Goal: Information Seeking & Learning: Find specific fact

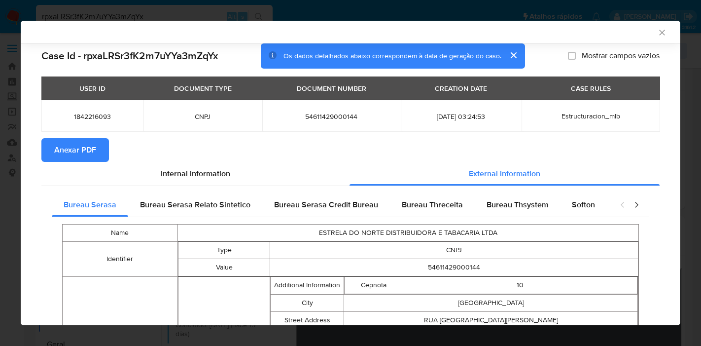
select select "10"
click at [657, 33] on icon "Fechar a janela" at bounding box center [662, 33] width 10 height 10
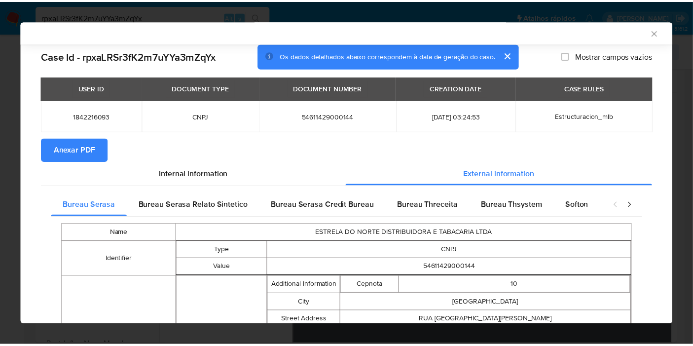
scroll to position [436, 0]
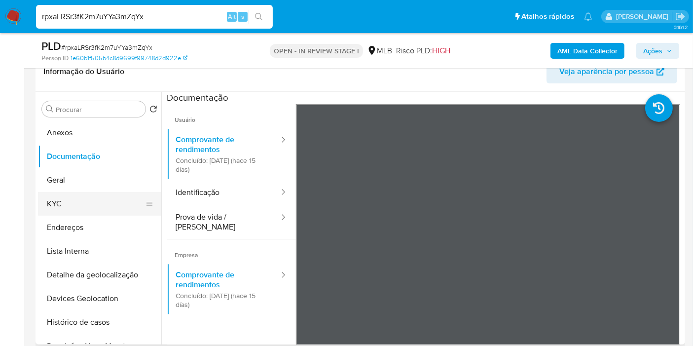
click at [102, 199] on button "KYC" at bounding box center [95, 204] width 115 height 24
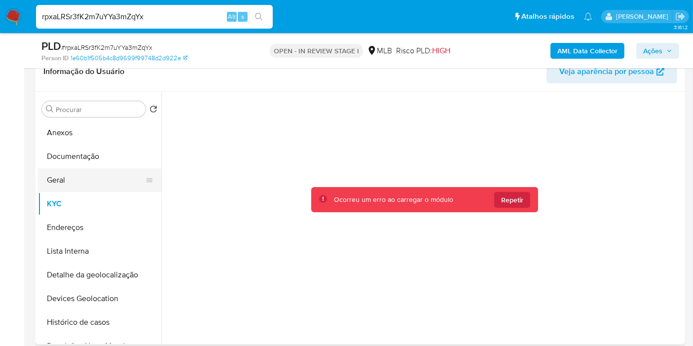
click at [87, 185] on button "Geral" at bounding box center [95, 180] width 115 height 24
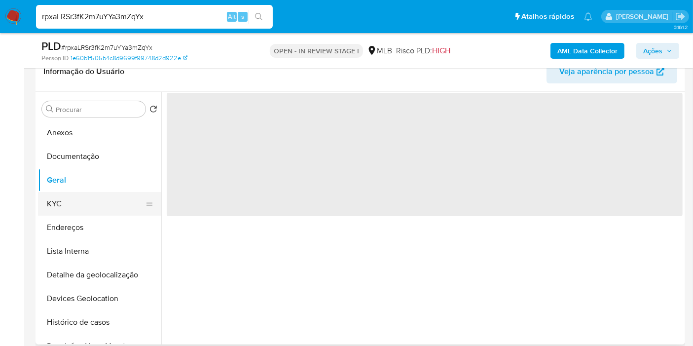
click at [85, 208] on button "KYC" at bounding box center [95, 204] width 115 height 24
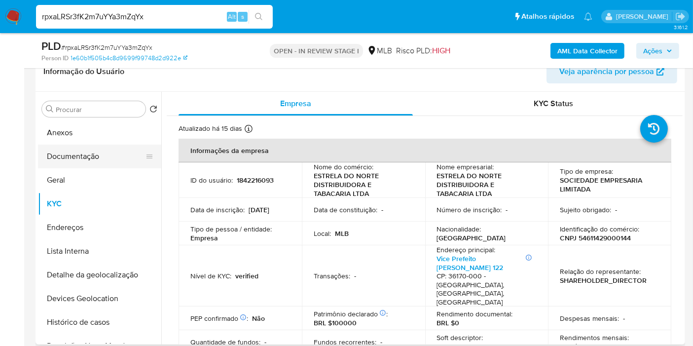
click at [95, 164] on button "Documentação" at bounding box center [95, 156] width 115 height 24
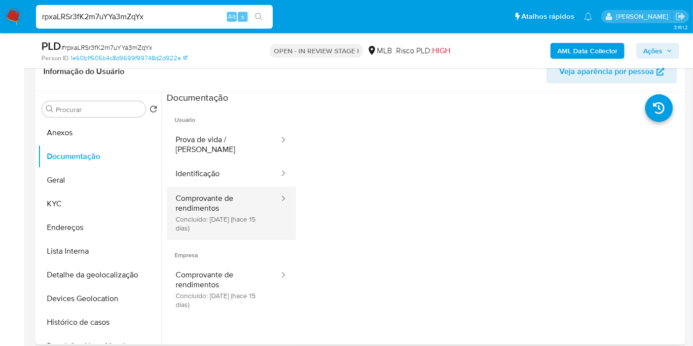
click at [207, 209] on button "Comprovante de rendimentos Concluído: 10/09/2025 (hace 15 días)" at bounding box center [223, 212] width 113 height 52
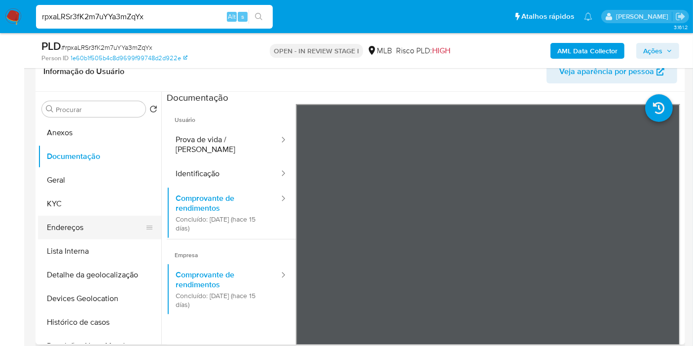
scroll to position [55, 0]
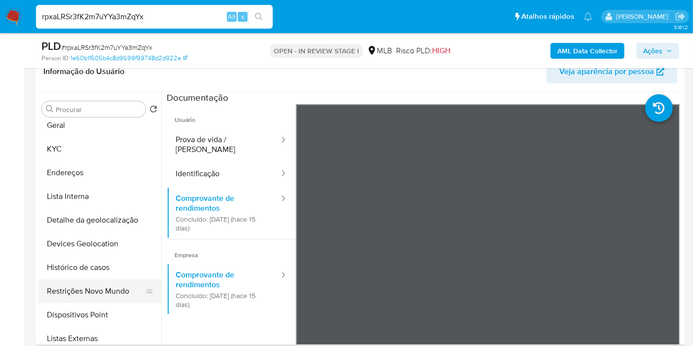
click at [111, 295] on button "Restrições Novo Mundo" at bounding box center [95, 291] width 115 height 24
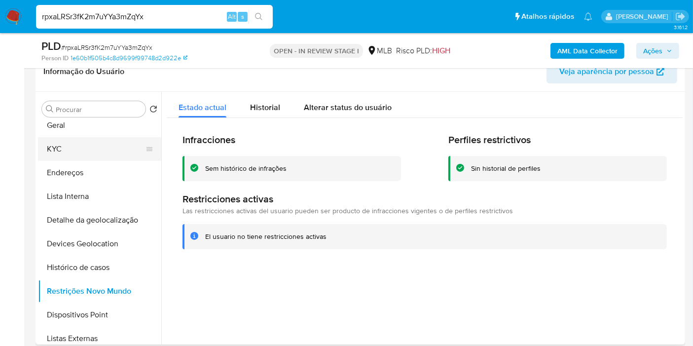
click at [117, 143] on button "KYC" at bounding box center [95, 149] width 115 height 24
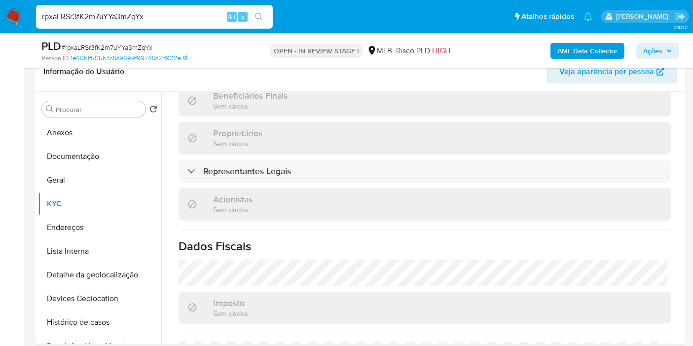
scroll to position [644, 0]
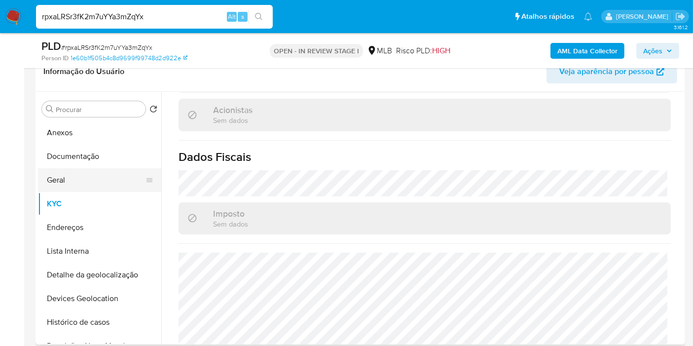
click at [82, 182] on button "Geral" at bounding box center [95, 180] width 115 height 24
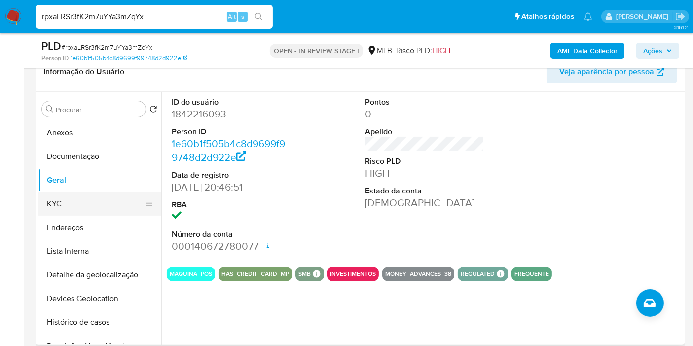
click at [114, 197] on button "KYC" at bounding box center [95, 204] width 115 height 24
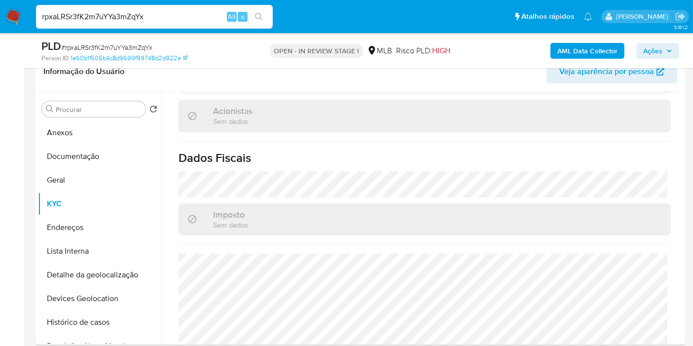
scroll to position [644, 0]
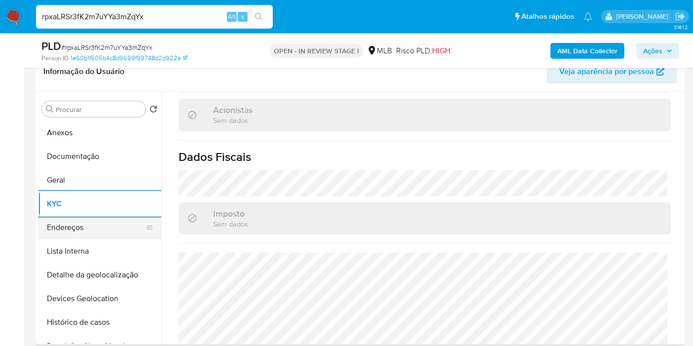
click at [85, 224] on button "Endereços" at bounding box center [95, 227] width 115 height 24
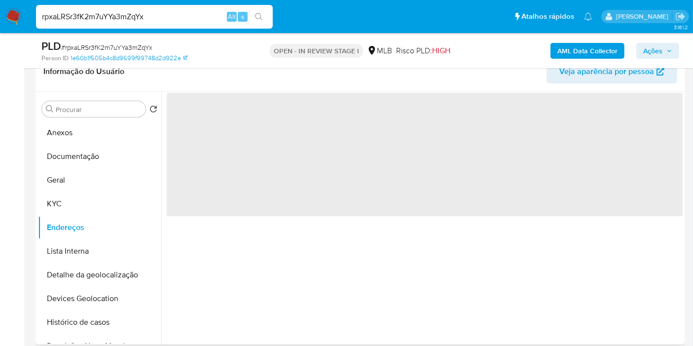
scroll to position [0, 0]
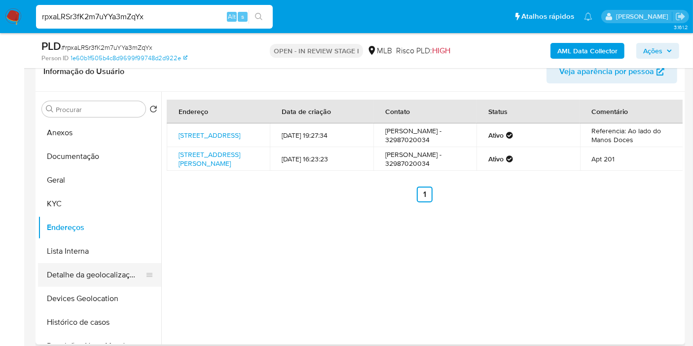
click at [96, 266] on button "Detalhe da geolocalização" at bounding box center [95, 275] width 115 height 24
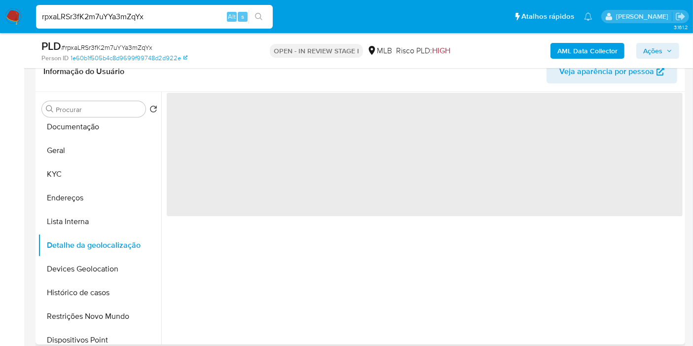
scroll to position [55, 0]
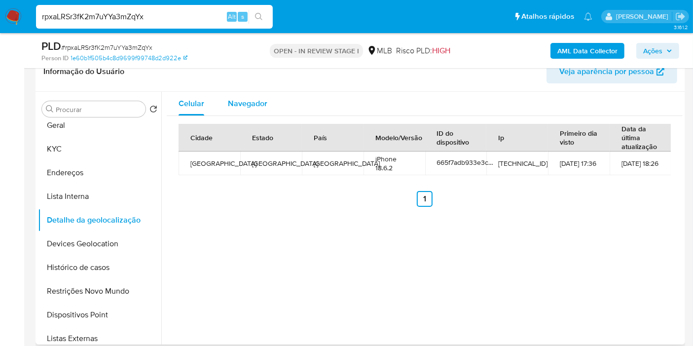
click at [265, 101] on span "Navegador" at bounding box center [247, 103] width 39 height 11
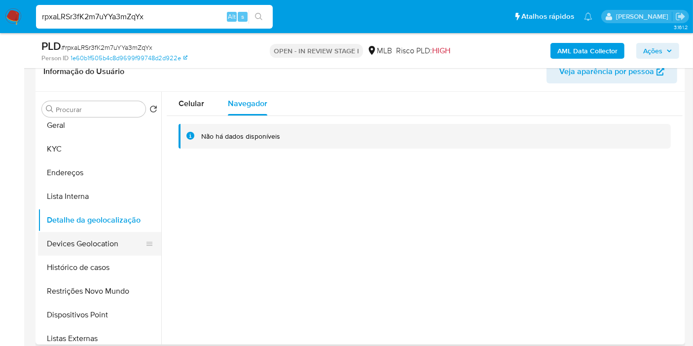
click at [109, 248] on button "Devices Geolocation" at bounding box center [95, 244] width 115 height 24
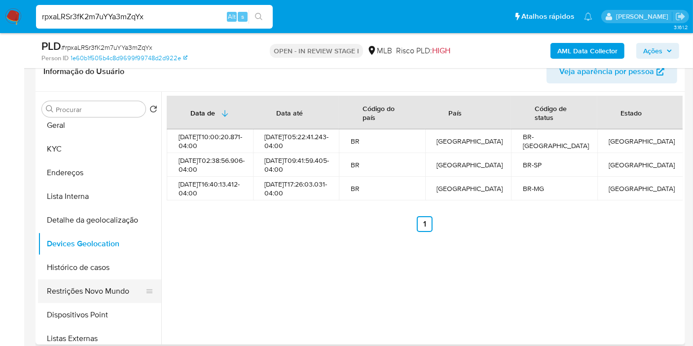
click at [101, 280] on button "Restrições Novo Mundo" at bounding box center [95, 291] width 115 height 24
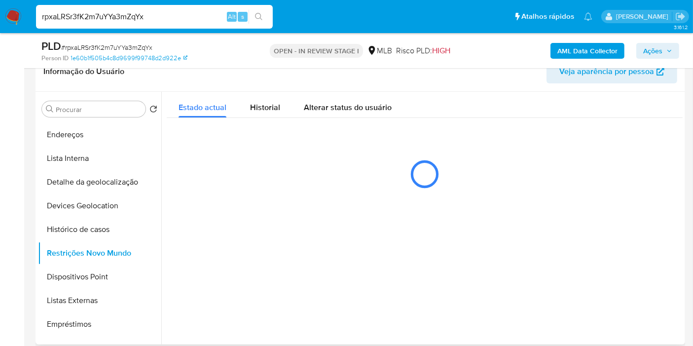
scroll to position [109, 0]
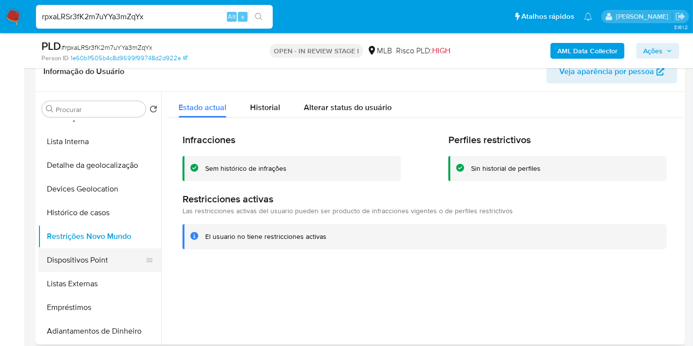
click at [90, 269] on button "Dispositivos Point" at bounding box center [95, 260] width 115 height 24
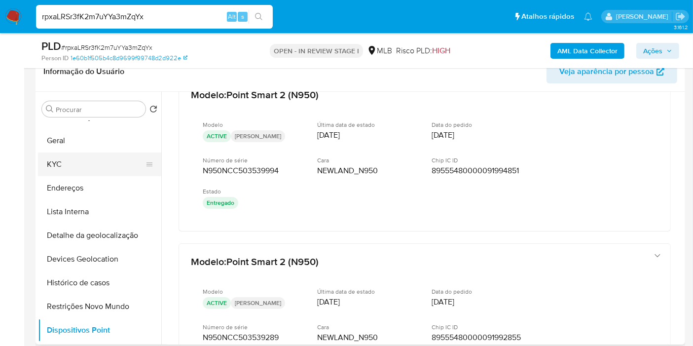
scroll to position [0, 0]
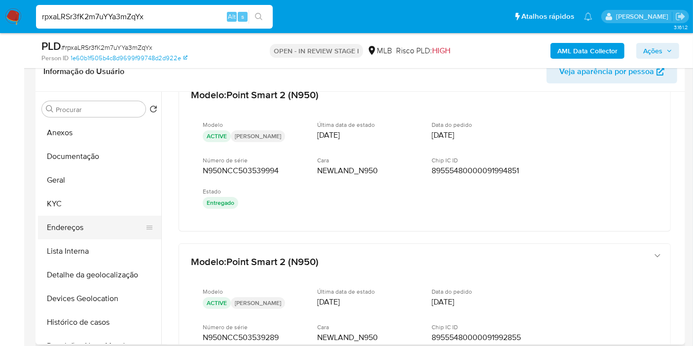
click at [82, 226] on button "Endereços" at bounding box center [95, 227] width 115 height 24
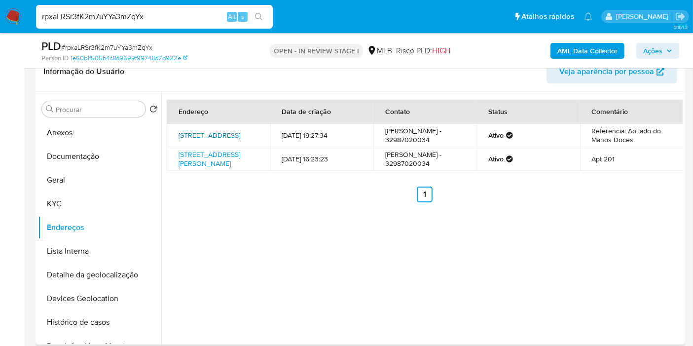
click at [226, 130] on link "Rua Doutor Almeida Lima 47, São Paulo, São Paulo, 03046010, Brasil 47" at bounding box center [209, 135] width 62 height 10
click at [47, 209] on button "KYC" at bounding box center [95, 204] width 115 height 24
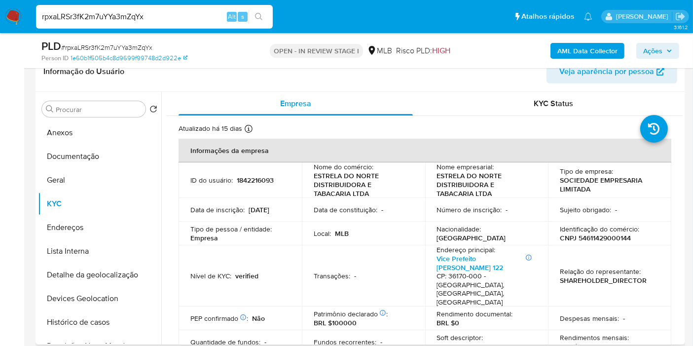
click at [608, 242] on p "CNPJ 54611429000144" at bounding box center [595, 237] width 71 height 9
copy p "54611429000144"
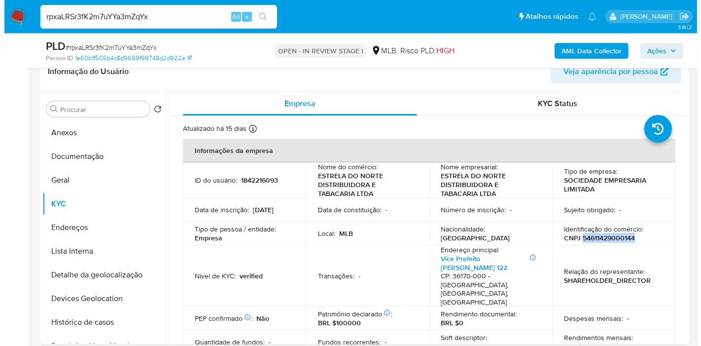
scroll to position [1407, 0]
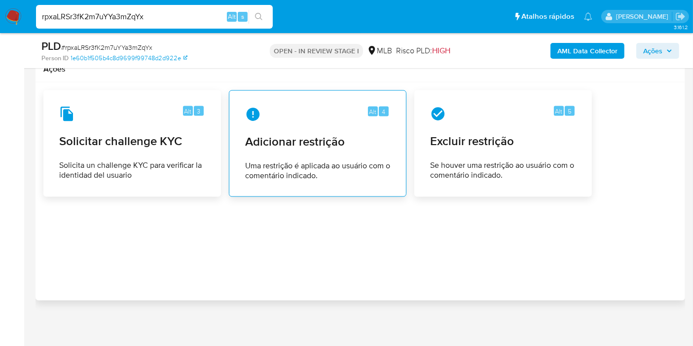
click at [303, 175] on span "Uma restrição é aplicada ao usuário com o comentário indicado." at bounding box center [317, 171] width 145 height 20
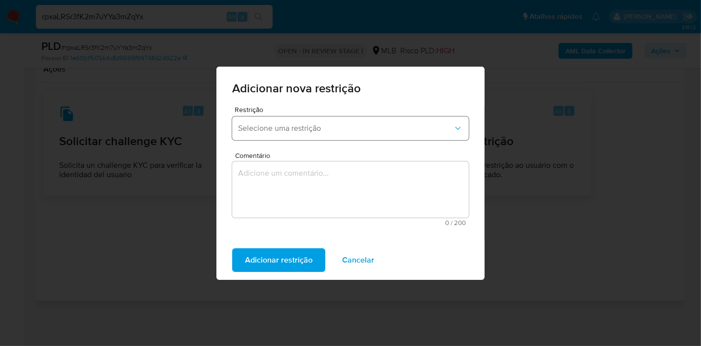
click at [322, 137] on button "Selecione uma restrição" at bounding box center [350, 128] width 237 height 24
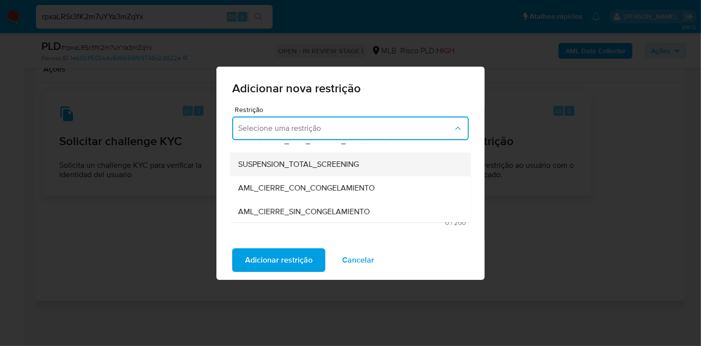
scroll to position [55, 0]
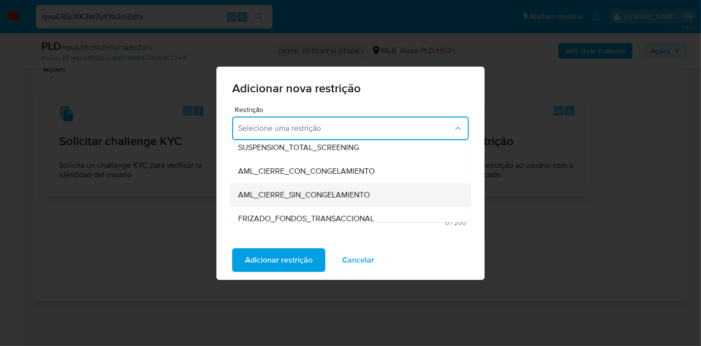
click at [328, 190] on span "AML_CIERRE_SIN_CONGELAMIENTO" at bounding box center [304, 195] width 132 height 10
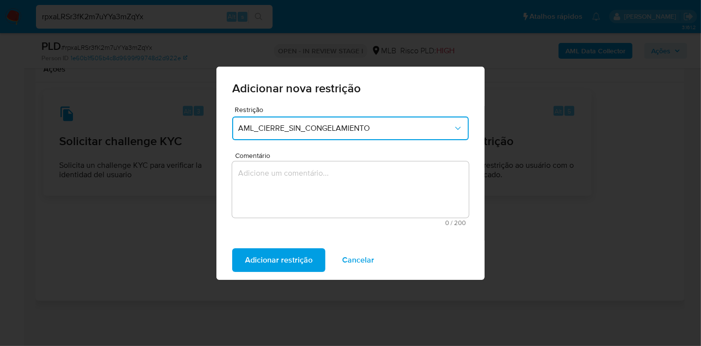
click at [327, 181] on textarea "Comentário" at bounding box center [350, 189] width 237 height 56
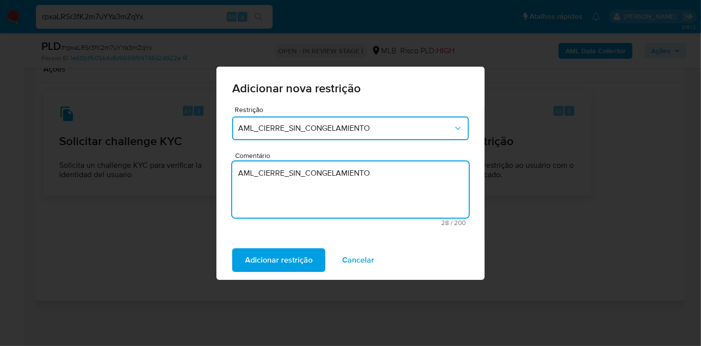
click at [327, 181] on textarea "AML_CIERRE_SIN_CONGELAMIENTO" at bounding box center [350, 189] width 237 height 56
type textarea "AML_CIERRE_SIN_CONGELAMIENTO"
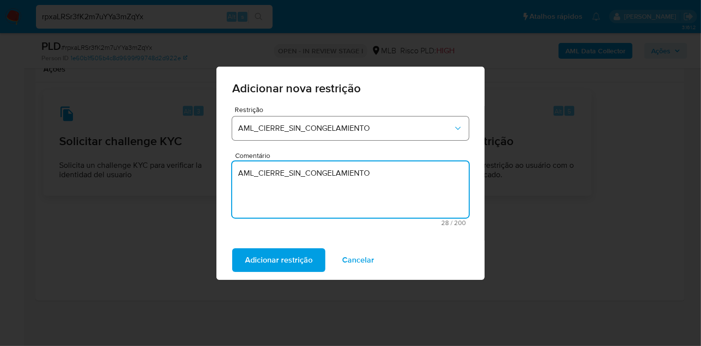
click at [376, 127] on span "AML_CIERRE_SIN_CONGELAMIENTO" at bounding box center [345, 128] width 215 height 10
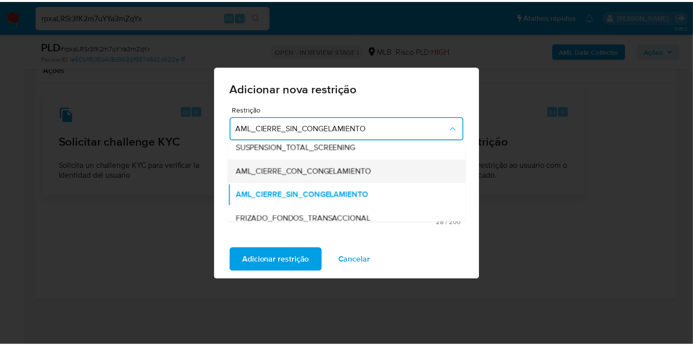
scroll to position [0, 0]
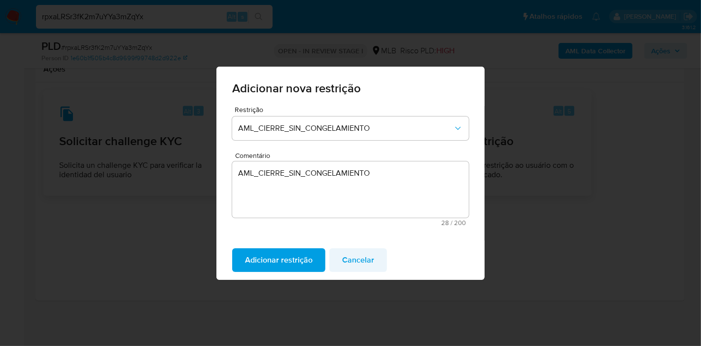
click at [363, 262] on span "Cancelar" at bounding box center [358, 260] width 32 height 22
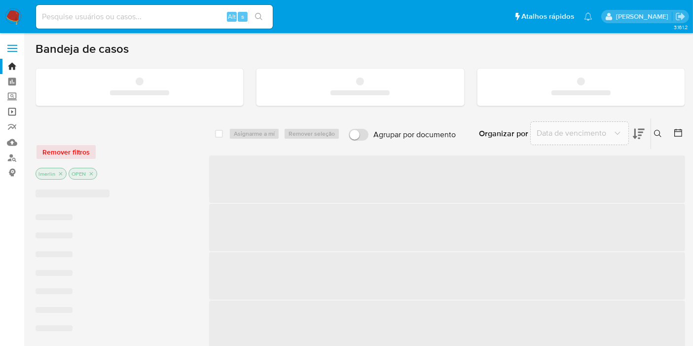
click at [11, 113] on link "Operações em massa" at bounding box center [58, 111] width 117 height 15
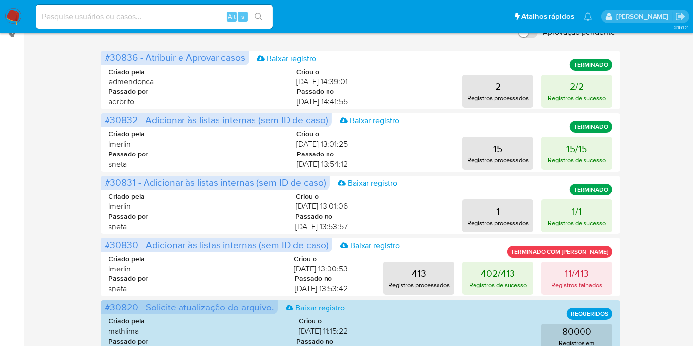
scroll to position [164, 0]
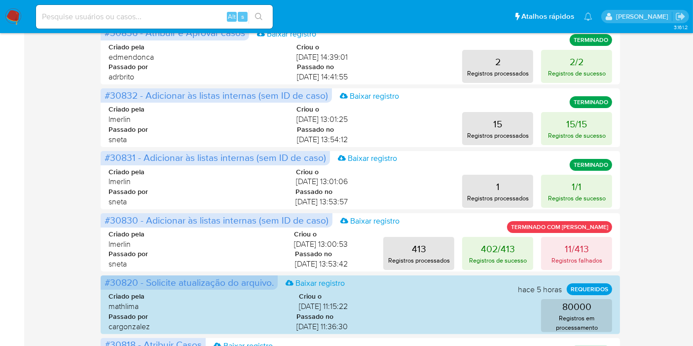
drag, startPoint x: 677, startPoint y: 170, endPoint x: 666, endPoint y: 169, distance: 11.4
click at [678, 170] on div "Operações em massa Criar uma operação Só pode haver no máximo 5 recursos colado…" at bounding box center [360, 276] width 649 height 802
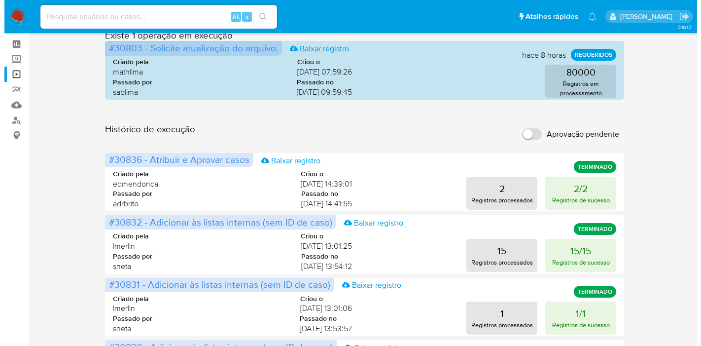
scroll to position [0, 0]
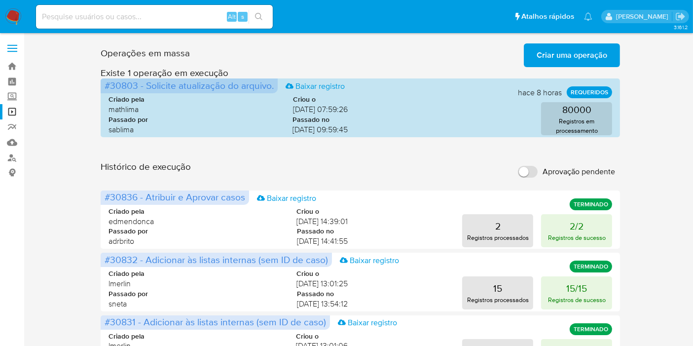
click at [584, 46] on span "Criar uma operação" at bounding box center [571, 55] width 71 height 22
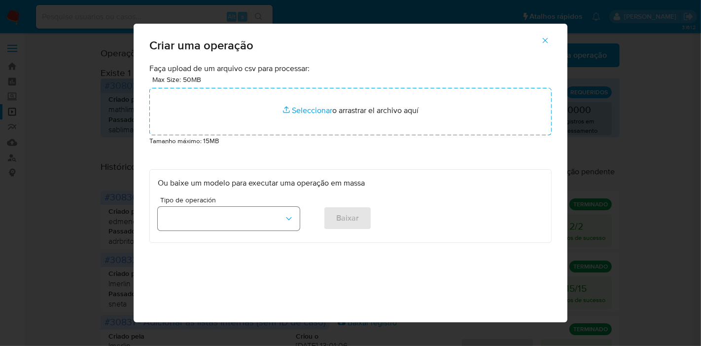
click at [223, 220] on button "button" at bounding box center [229, 219] width 142 height 24
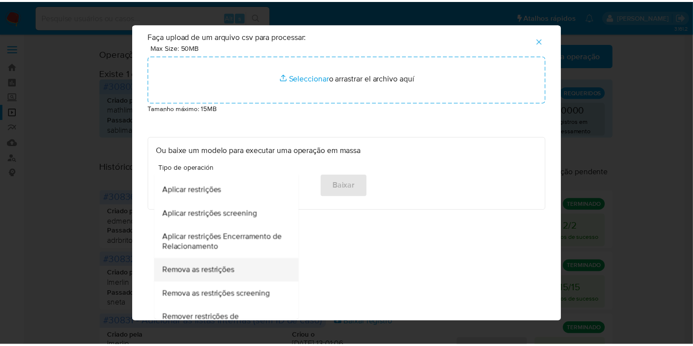
scroll to position [274, 0]
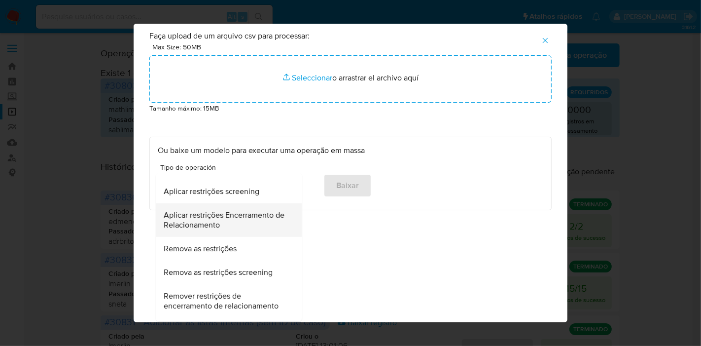
click at [227, 223] on span "Aplicar restrições Encerramento de Relacionamento" at bounding box center [226, 220] width 124 height 20
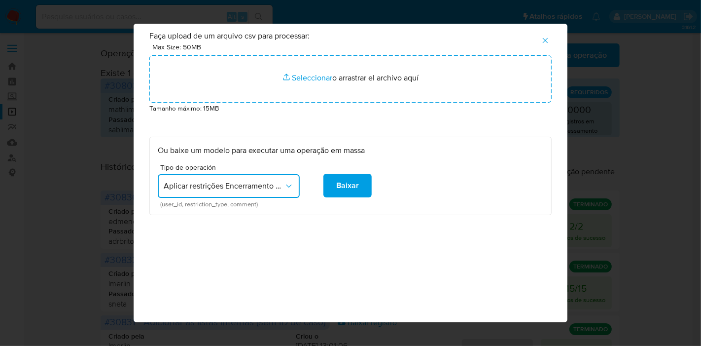
drag, startPoint x: 189, startPoint y: 204, endPoint x: 220, endPoint y: 206, distance: 30.6
click at [220, 206] on span "(user_id, restriction_type, comment)" at bounding box center [231, 204] width 142 height 5
click at [226, 207] on span "(user_id, restriction_type, comment)" at bounding box center [231, 204] width 142 height 5
click at [547, 36] on icon "button" at bounding box center [545, 40] width 9 height 9
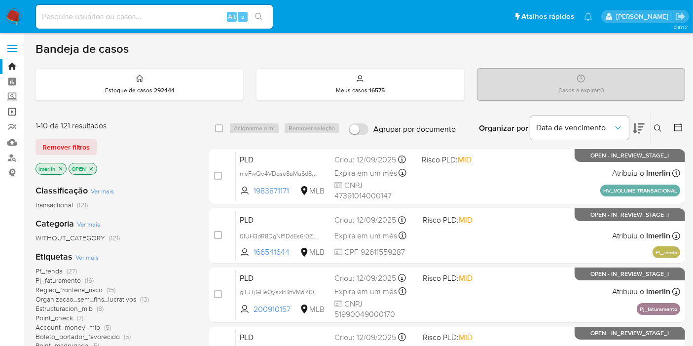
click at [11, 117] on link "Operações em massa" at bounding box center [58, 111] width 117 height 15
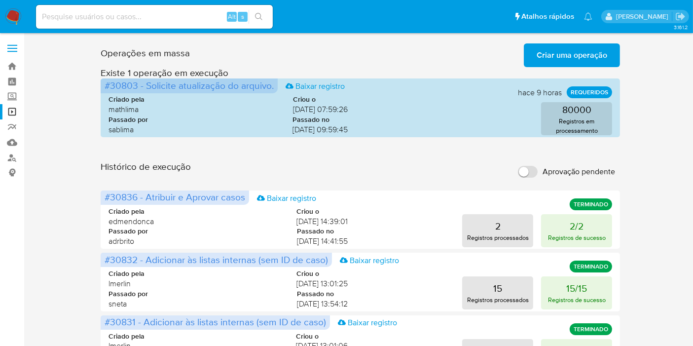
click at [538, 49] on span "Criar uma operação" at bounding box center [571, 55] width 71 height 22
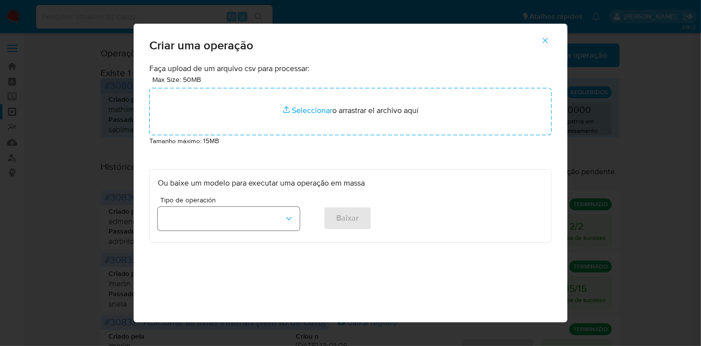
click at [225, 217] on button "button" at bounding box center [229, 219] width 142 height 24
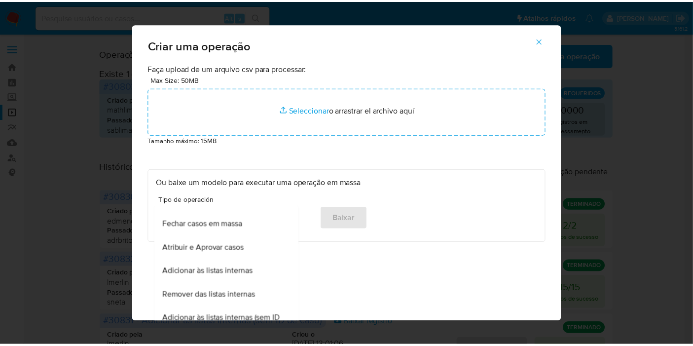
scroll to position [219, 0]
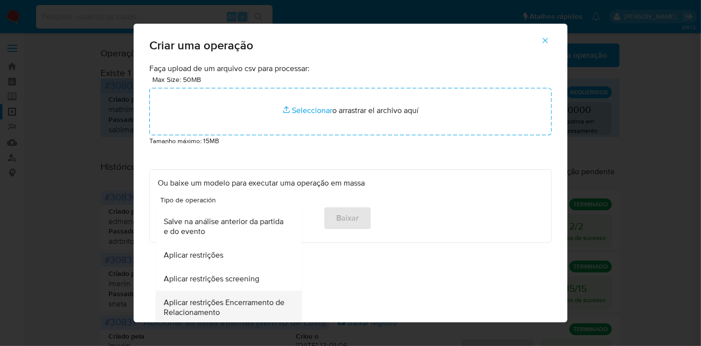
click at [231, 304] on span "Aplicar restrições Encerramento de Relacionamento" at bounding box center [226, 307] width 124 height 20
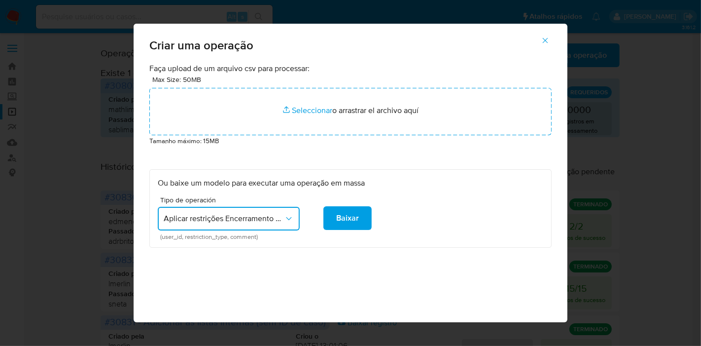
drag, startPoint x: 157, startPoint y: 235, endPoint x: 178, endPoint y: 236, distance: 20.7
click at [178, 236] on span "(user_id, restriction_type, comment)" at bounding box center [231, 236] width 142 height 5
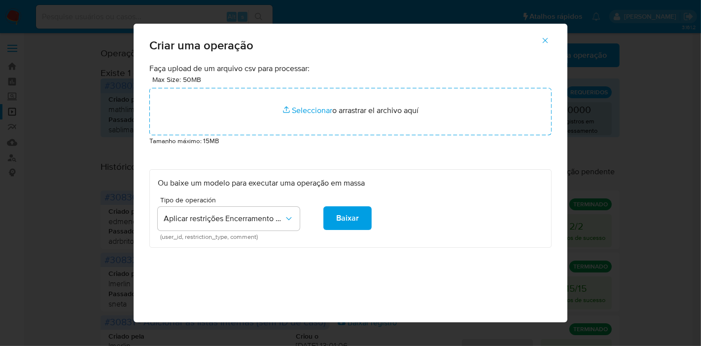
drag, startPoint x: 182, startPoint y: 240, endPoint x: 225, endPoint y: 241, distance: 42.4
click at [225, 239] on span "(user_id, restriction_type, comment)" at bounding box center [231, 236] width 142 height 5
drag, startPoint x: 228, startPoint y: 240, endPoint x: 255, endPoint y: 239, distance: 27.1
click at [255, 239] on span "(user_id, restriction_type, comment)" at bounding box center [231, 236] width 142 height 5
click at [84, 156] on div "Criar uma operação Faça upload de um arquivo csv para processar: Max Size: 50MB…" at bounding box center [350, 173] width 701 height 346
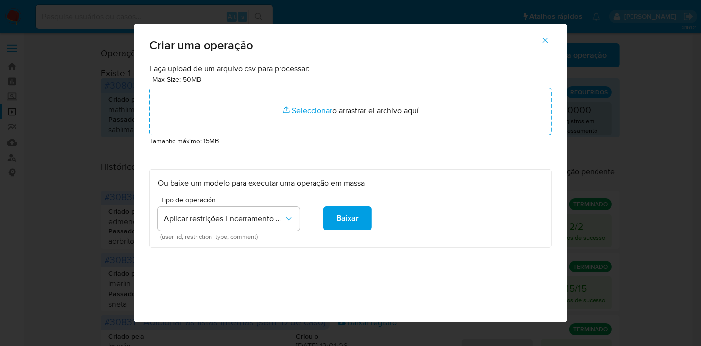
click at [550, 36] on icon "button" at bounding box center [545, 40] width 9 height 9
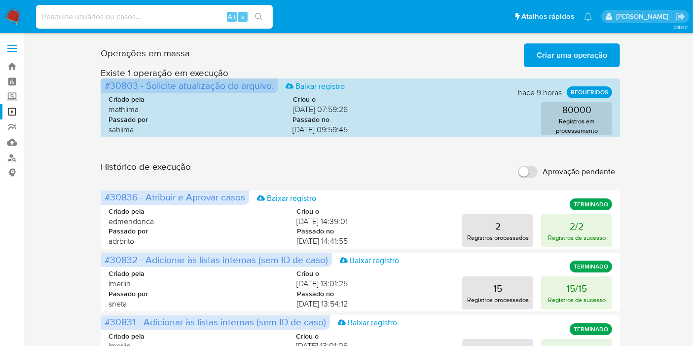
click at [154, 16] on input at bounding box center [154, 16] width 237 height 13
paste input "rpxaLRSr3fK2m7uYYa3mZqYx"
type input "rpxaLRSr3fK2m7uYYa3mZqYx"
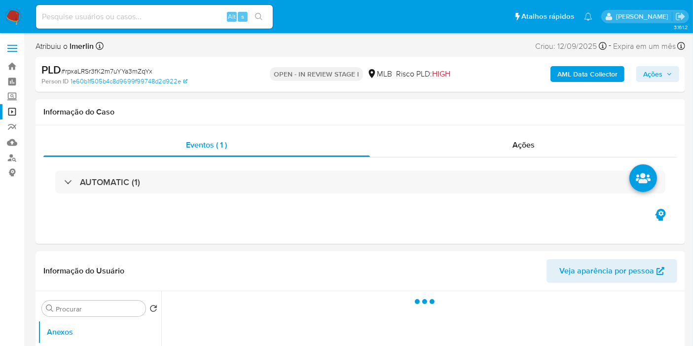
select select "10"
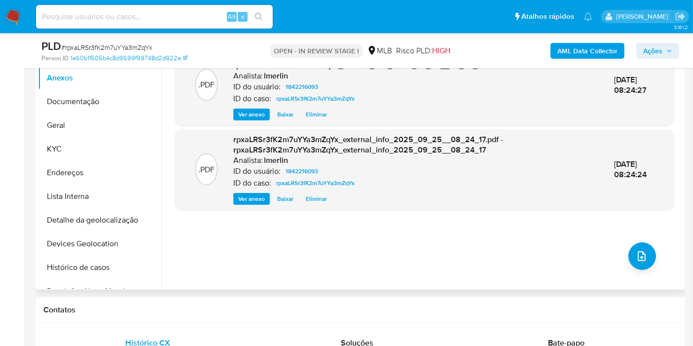
scroll to position [55, 0]
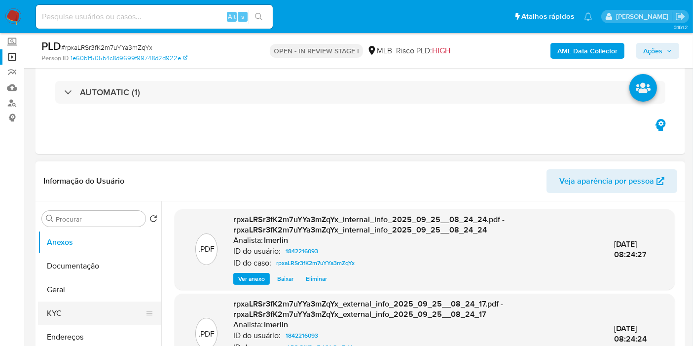
click at [61, 313] on button "KYC" at bounding box center [95, 313] width 115 height 24
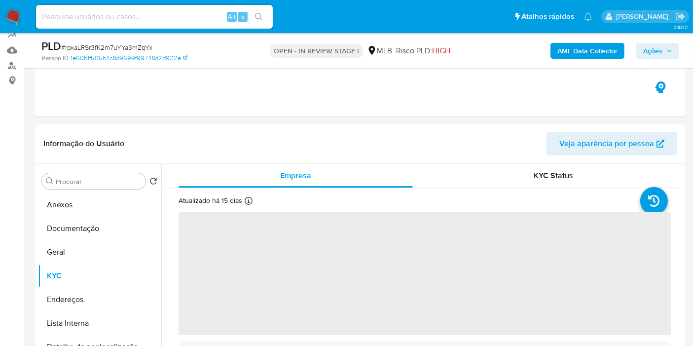
scroll to position [109, 0]
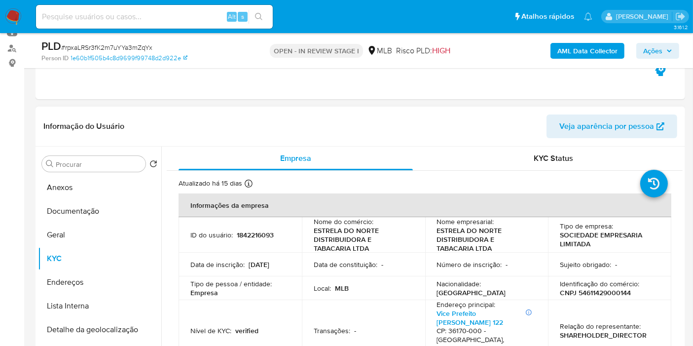
click at [611, 292] on p "CNPJ 54611429000144" at bounding box center [595, 292] width 71 height 9
copy p "54611429000144"
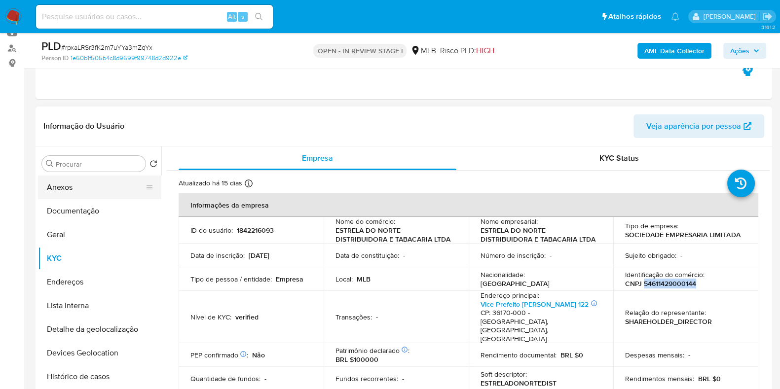
click at [62, 178] on button "Anexos" at bounding box center [95, 188] width 115 height 24
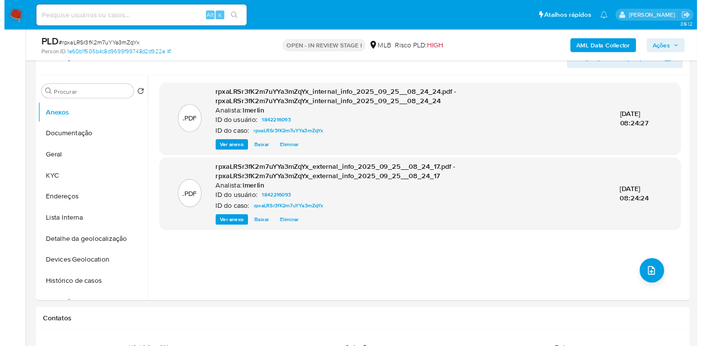
scroll to position [171, 0]
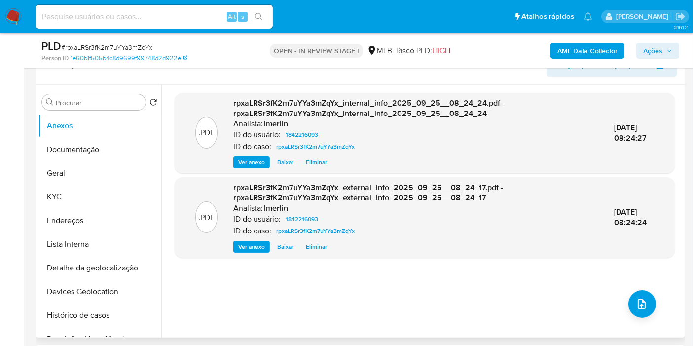
drag, startPoint x: 751, startPoint y: 8, endPoint x: 476, endPoint y: 312, distance: 410.2
click at [371, 314] on div ".PDF rpxaLRSr3fK2m7uYYa3mZqYx_internal_info_2025_09_25__08_24_24.pdf - rpxaLRSr…" at bounding box center [425, 211] width 500 height 237
click at [639, 311] on button "upload-file" at bounding box center [642, 304] width 28 height 28
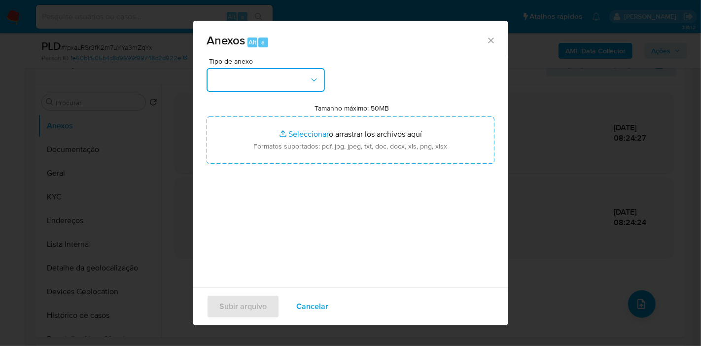
click at [277, 74] on button "button" at bounding box center [266, 80] width 118 height 24
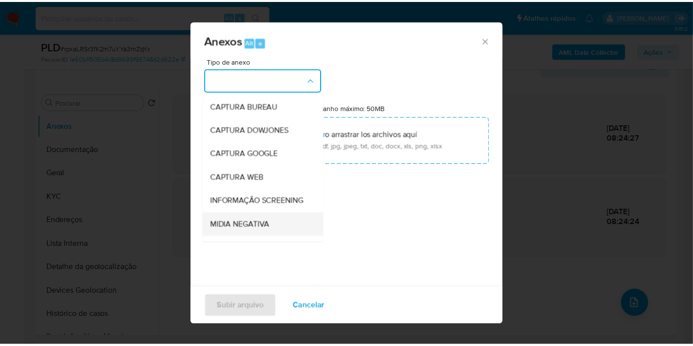
scroll to position [109, 0]
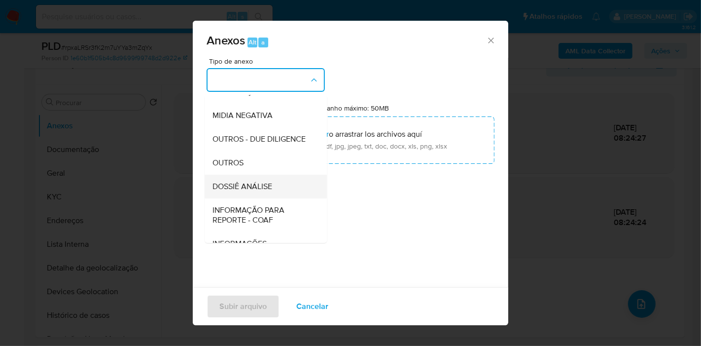
click at [264, 198] on div "DOSSIÊ ANÁLISE" at bounding box center [263, 187] width 101 height 24
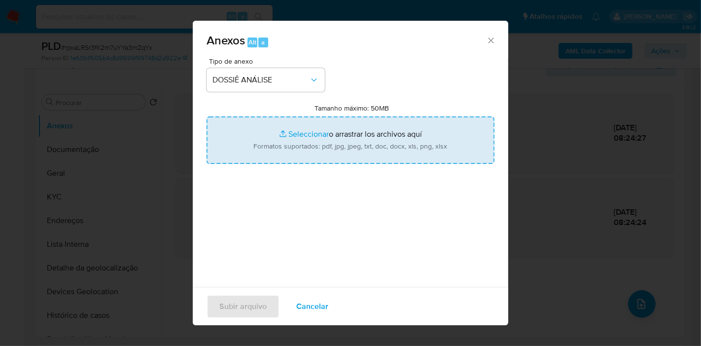
click at [305, 144] on input "Tamanho máximo: 50MB Seleccionar archivos" at bounding box center [351, 139] width 288 height 47
type input "C:\fakepath\SAR - XXX - CNPJ 54611429000144 - ESTRELA DO NORTE DISTRIBUIDORA E …"
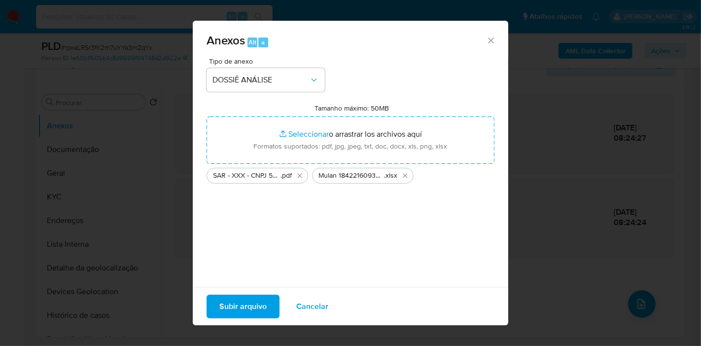
click at [250, 307] on span "Subir arquivo" at bounding box center [242, 306] width 47 height 22
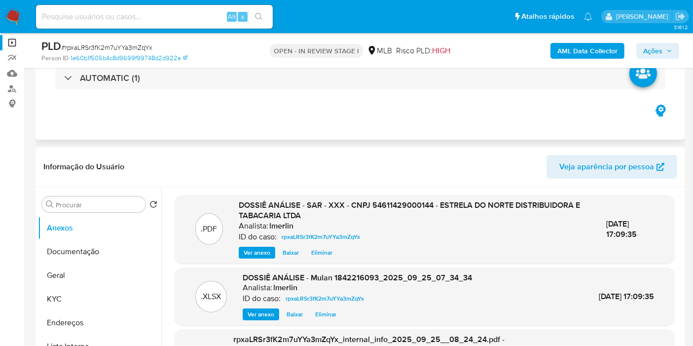
scroll to position [0, 0]
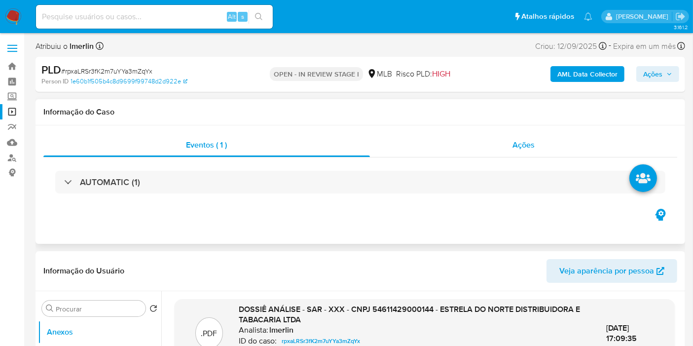
drag, startPoint x: 542, startPoint y: 160, endPoint x: 553, endPoint y: 143, distance: 20.1
click at [542, 160] on div "AUTOMATIC (1)" at bounding box center [360, 181] width 634 height 49
click at [557, 137] on div "Ações" at bounding box center [524, 145] width 308 height 24
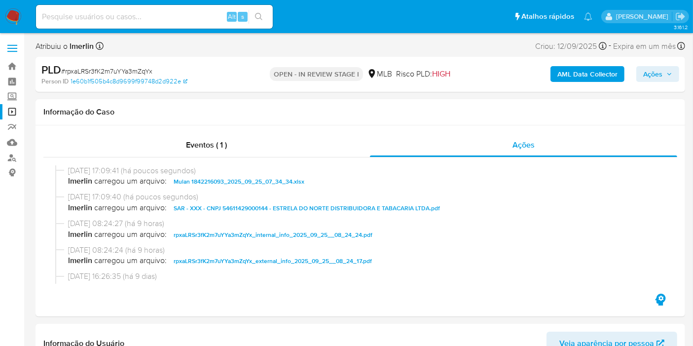
click at [655, 75] on span "Ações" at bounding box center [652, 74] width 19 height 16
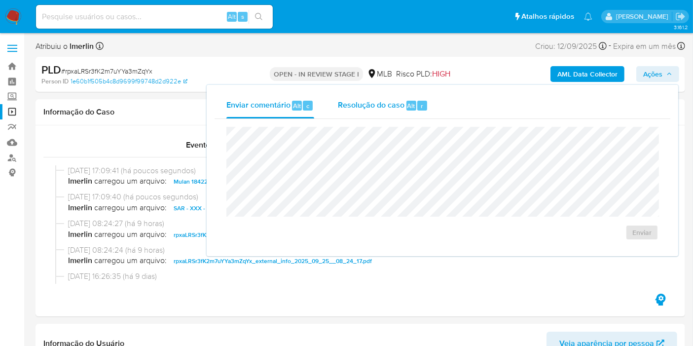
click at [374, 108] on span "Resolução do caso" at bounding box center [371, 105] width 67 height 11
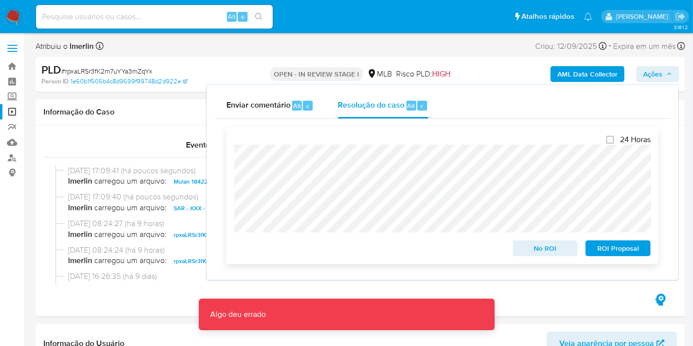
click at [617, 248] on span "ROI Proposal" at bounding box center [617, 248] width 51 height 14
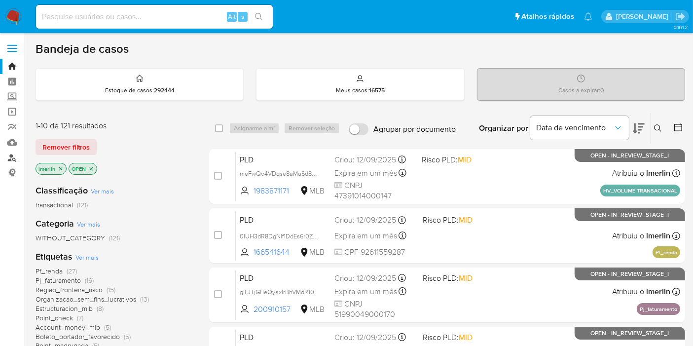
click at [11, 158] on link "Localizador de pessoas" at bounding box center [58, 157] width 117 height 15
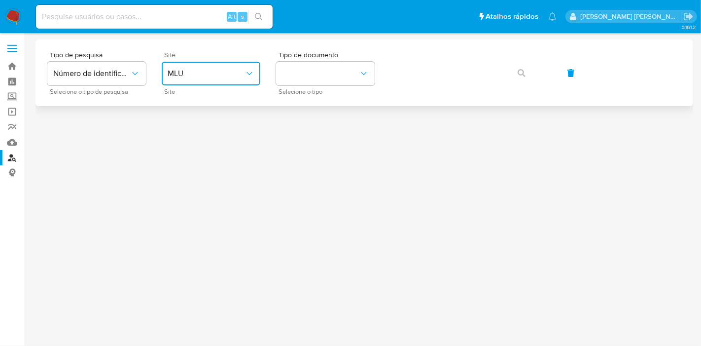
click at [254, 72] on button "MLU" at bounding box center [211, 74] width 99 height 24
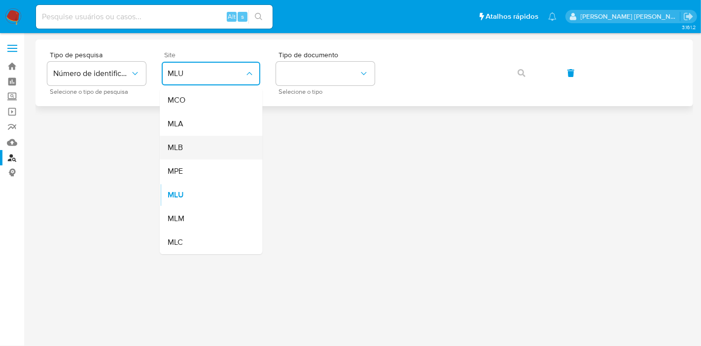
click at [212, 148] on div "MLB" at bounding box center [208, 148] width 81 height 24
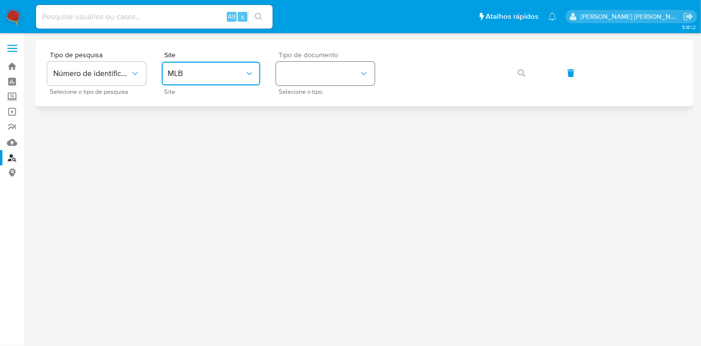
click at [286, 76] on button "identificationType" at bounding box center [325, 74] width 99 height 24
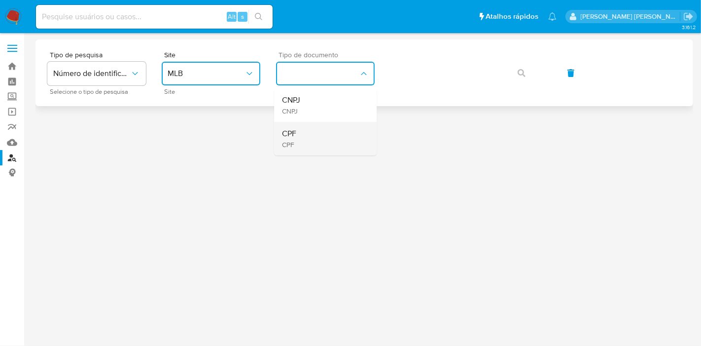
click at [321, 148] on div "CPF CPF" at bounding box center [322, 139] width 81 height 34
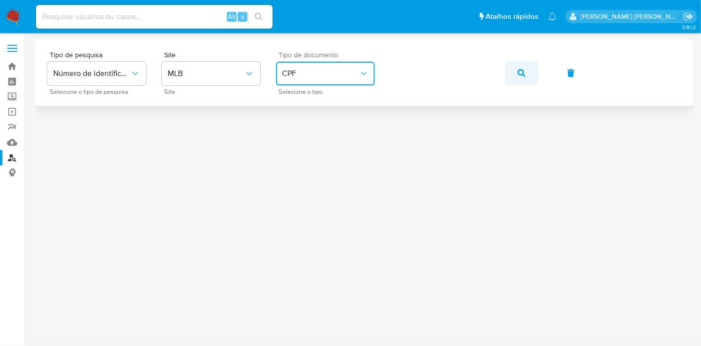
click at [521, 72] on icon "button" at bounding box center [522, 73] width 8 height 8
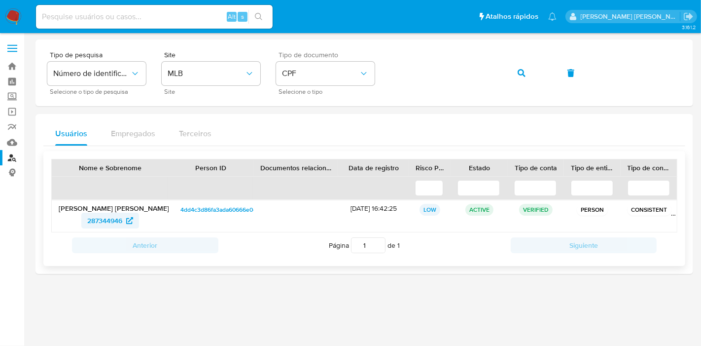
click at [93, 217] on span "287344946" at bounding box center [104, 221] width 35 height 16
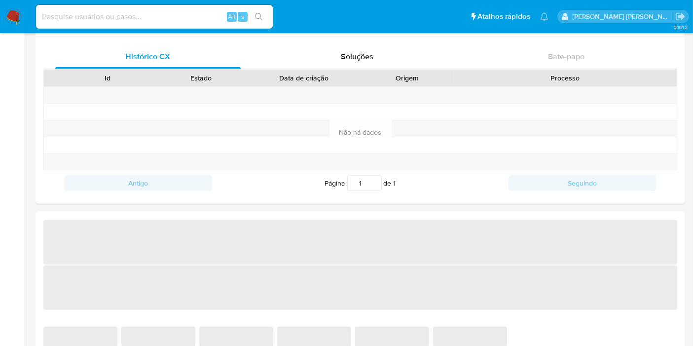
select select "10"
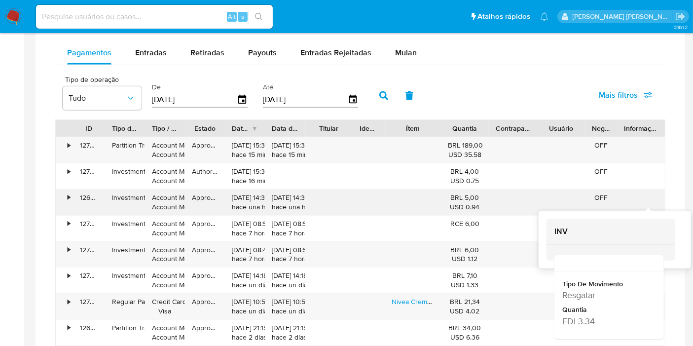
scroll to position [712, 0]
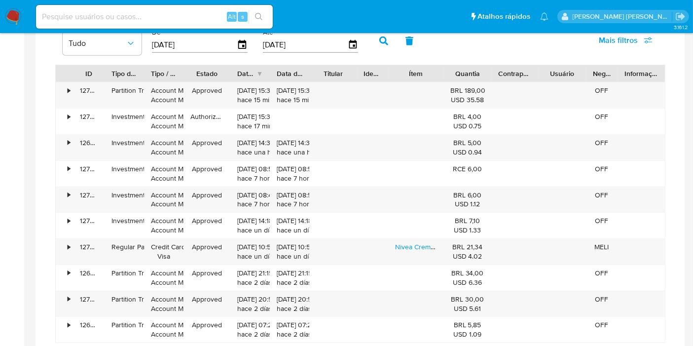
drag, startPoint x: 227, startPoint y: 67, endPoint x: 234, endPoint y: 66, distance: 6.9
click at [234, 66] on div at bounding box center [230, 73] width 18 height 17
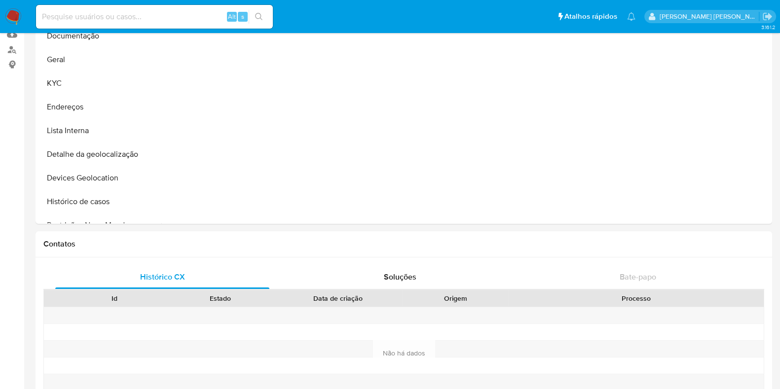
scroll to position [0, 0]
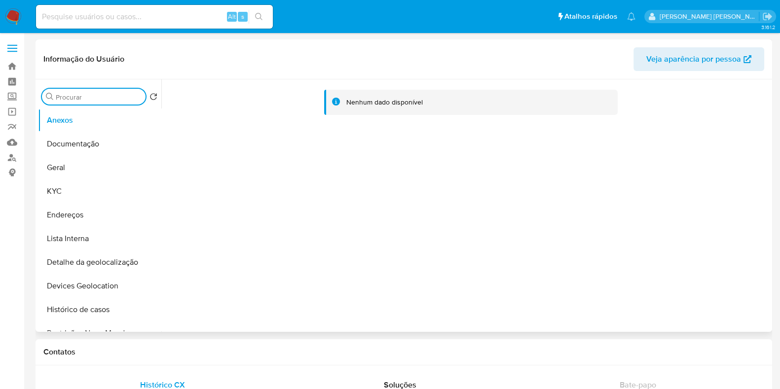
click at [84, 95] on input "Procurar" at bounding box center [99, 97] width 86 height 9
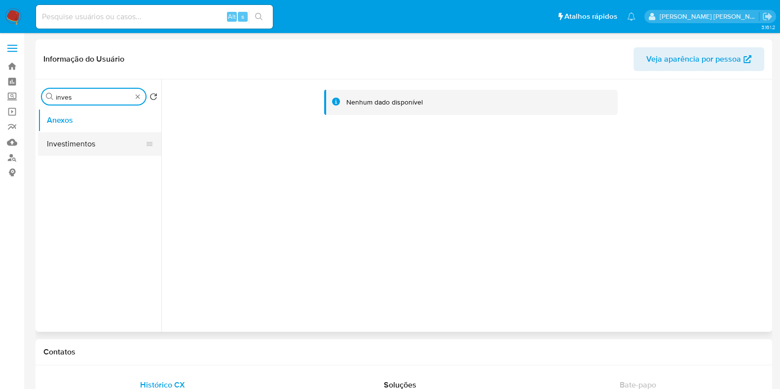
type input "inves"
click at [97, 135] on button "Investimentos" at bounding box center [95, 144] width 115 height 24
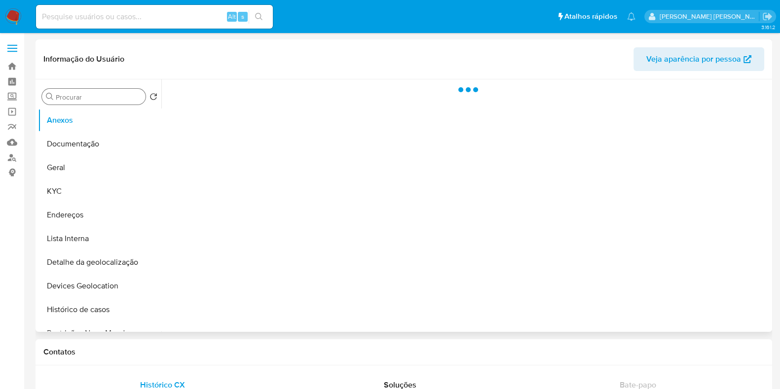
click at [111, 90] on div "Procurar" at bounding box center [94, 97] width 104 height 16
click at [113, 97] on input "Procurar" at bounding box center [99, 97] width 86 height 9
type input "in"
select select "10"
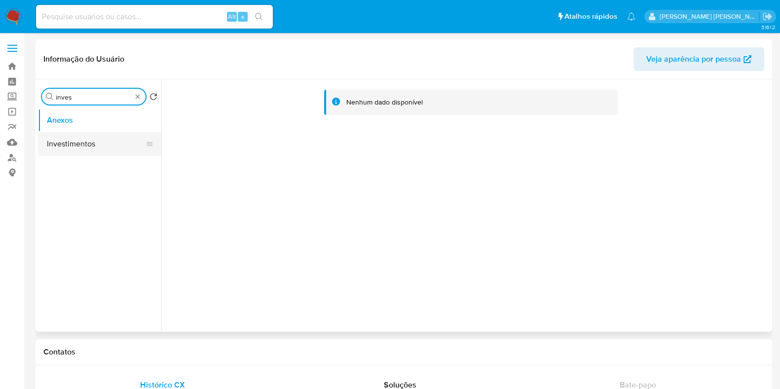
type input "inves"
click at [108, 144] on button "Investimentos" at bounding box center [95, 144] width 115 height 24
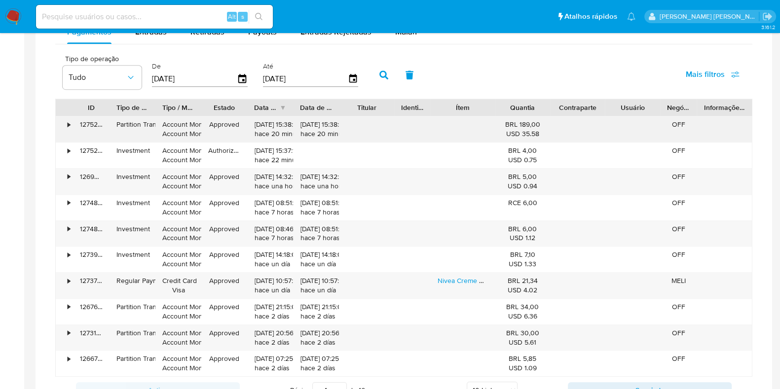
scroll to position [493, 0]
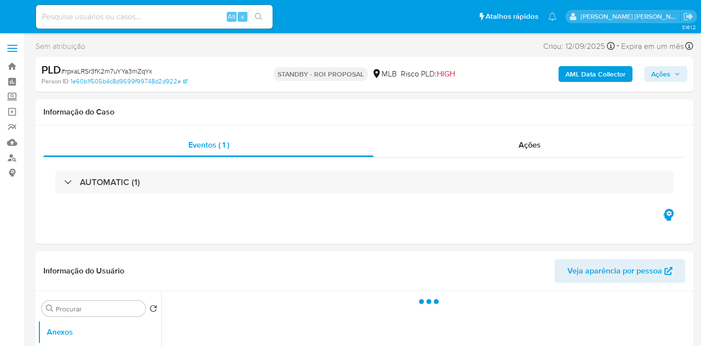
select select "10"
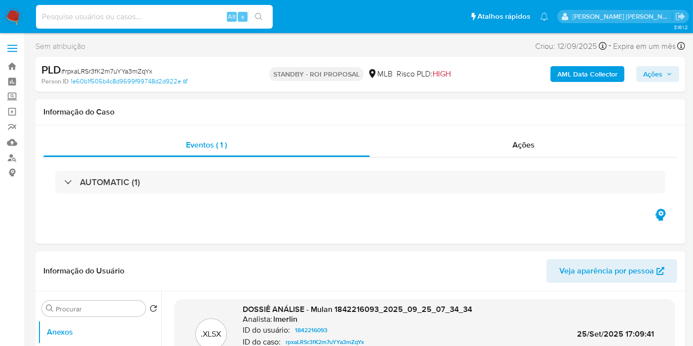
click at [181, 10] on input at bounding box center [154, 16] width 237 height 13
paste input "0erfPntCOEp5vQMmByOUwmxa"
type input "0erfPntCOEp5vQMmByOUwmxa"
drag, startPoint x: 6, startPoint y: 11, endPoint x: 30, endPoint y: 3, distance: 25.3
click at [6, 11] on img at bounding box center [13, 16] width 17 height 17
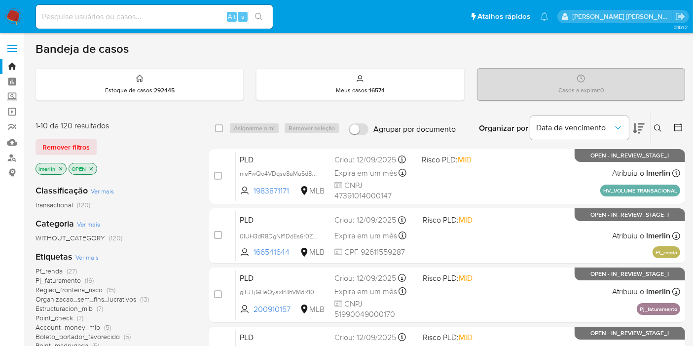
click at [58, 166] on icon "close-filter" at bounding box center [61, 169] width 6 height 6
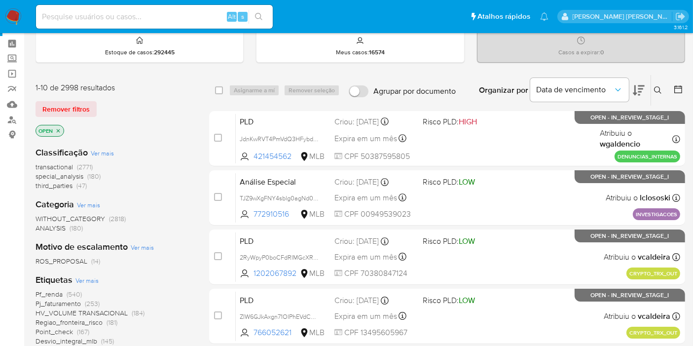
scroll to position [55, 0]
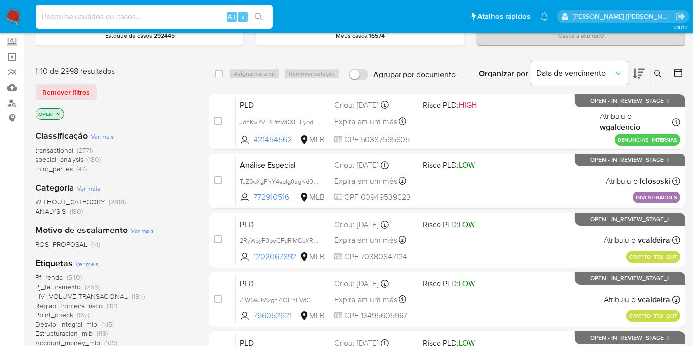
click at [173, 20] on input at bounding box center [154, 16] width 237 height 13
paste input "ZtYEMSZfaT6cEleIAi6hdNn4"
type input "ZtYEMSZfaT6cEleIAi6hdNn4"
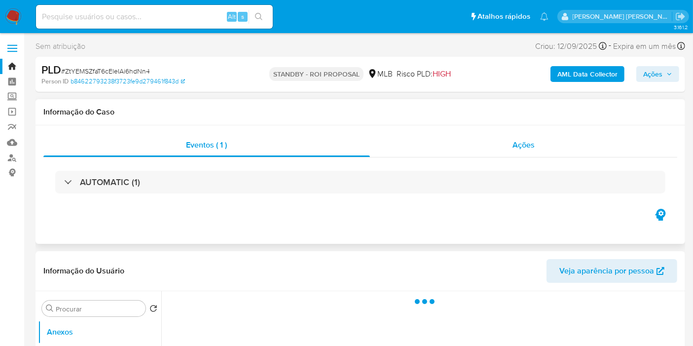
click at [491, 133] on div "Eventos ( 1 ) Ações AUTOMATIC (1)" at bounding box center [360, 184] width 649 height 118
select select "10"
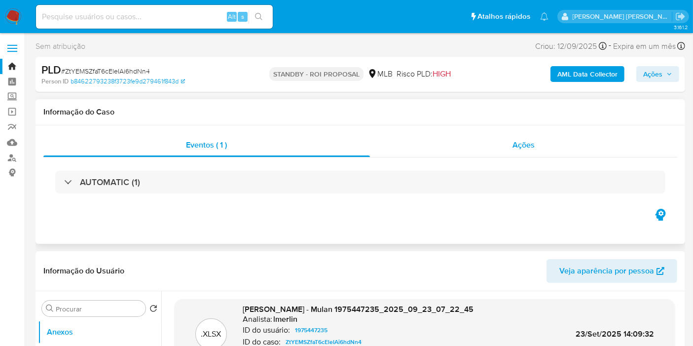
click at [491, 133] on div "Ações" at bounding box center [524, 145] width 308 height 24
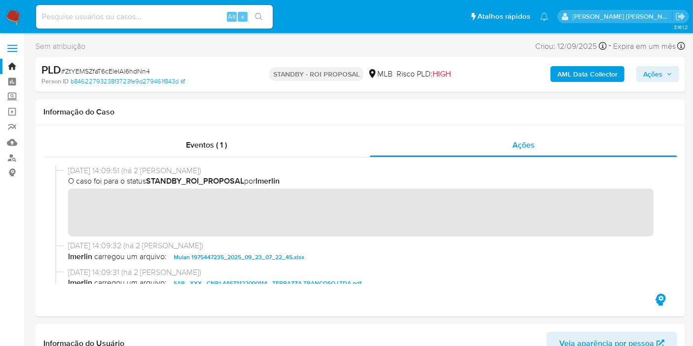
click at [203, 14] on input at bounding box center [154, 16] width 237 height 13
paste input "pObqI9L4lRy9igd2SmR0iSOr"
type input "pObqI9L4lRy9igd2SmR0iSOr"
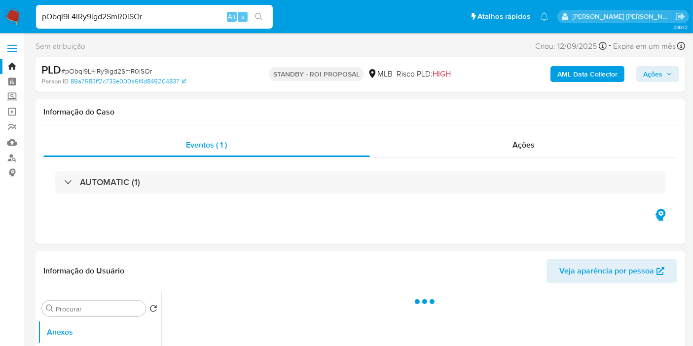
select select "10"
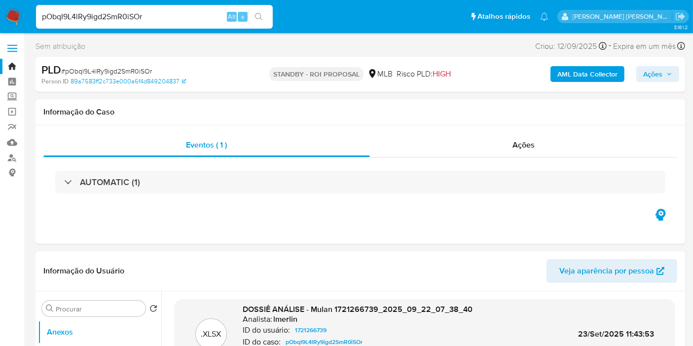
click at [200, 14] on input "pObqI9L4lRy9igd2SmR0iSOr" at bounding box center [154, 16] width 237 height 13
paste input "Hi5NBEHtuxNfCWd6xME0dFQG"
type input "Hi5NBEHtuxNfCWd6xME0dFQG"
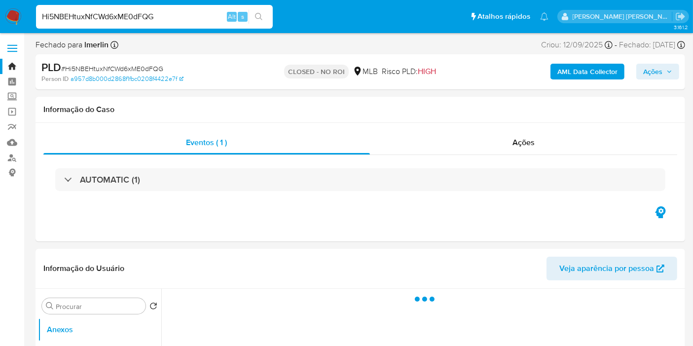
select select "10"
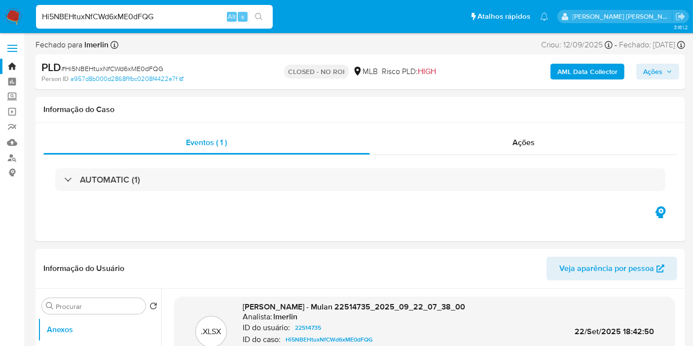
click at [186, 16] on input "Hi5NBEHtuxNfCWd6xME0dFQG" at bounding box center [154, 16] width 237 height 13
paste input "q7QHYESq3c8hAeHh0NzCwP3K"
type input "q7QHYESq3c8hAeHh0NzCwP3K"
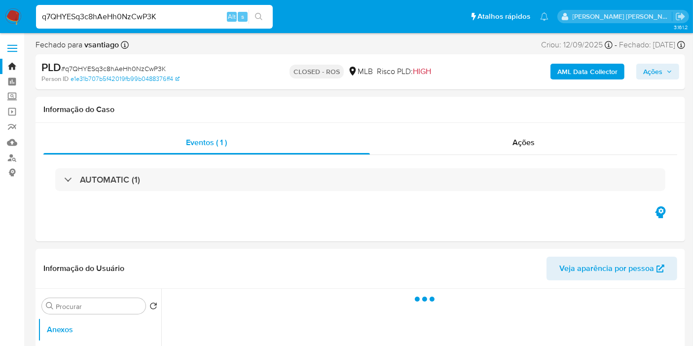
select select "10"
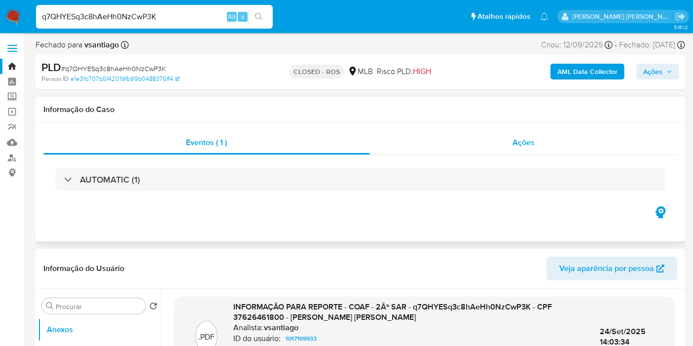
click at [522, 152] on div "Ações" at bounding box center [524, 143] width 308 height 24
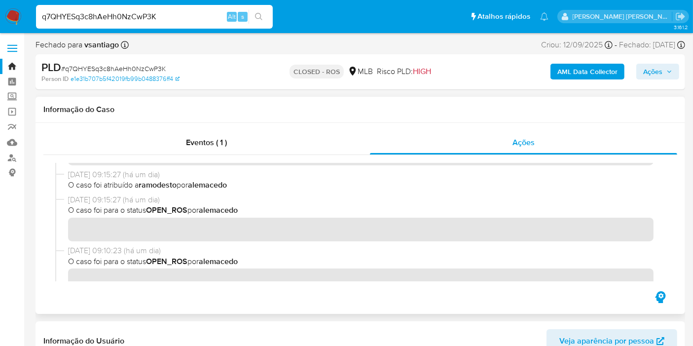
scroll to position [164, 0]
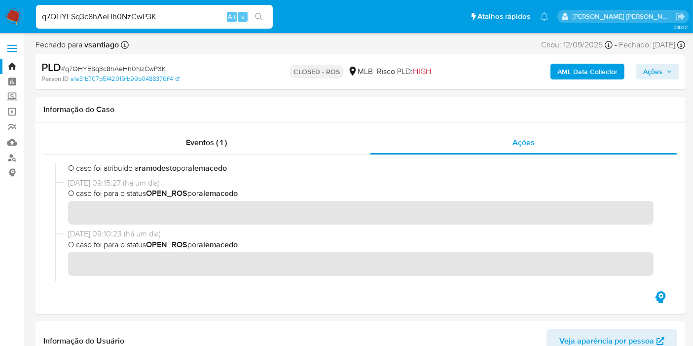
click at [140, 22] on input "q7QHYESq3c8hAeHh0NzCwP3K" at bounding box center [154, 16] width 237 height 13
paste input "pObqI9L4lRy9igd2SmR0iSOr"
type input "pObqI9L4lRy9igd2SmR0iSOr"
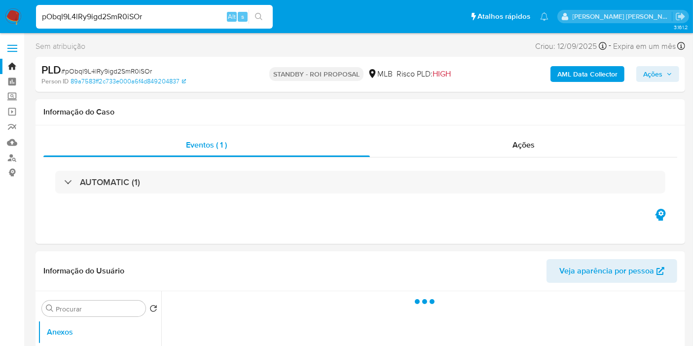
select select "10"
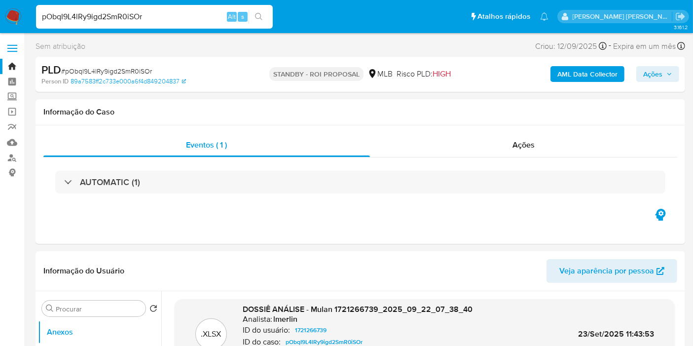
click at [160, 13] on input "pObqI9L4lRy9igd2SmR0iSOr" at bounding box center [154, 16] width 237 height 13
paste input "mtJ5meL6jUmwNOqeVcTsNmln"
type input "mtJ5meL6jUmwNOqeVcTsNmln"
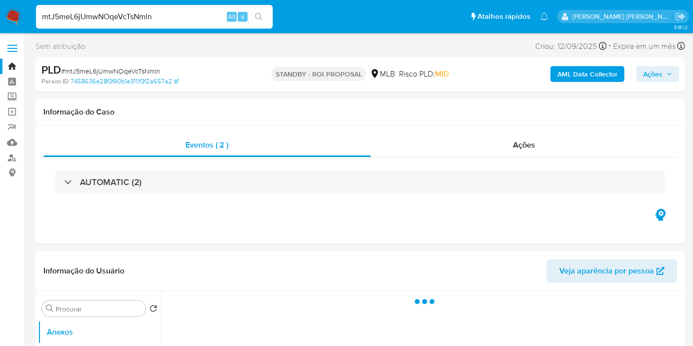
select select "10"
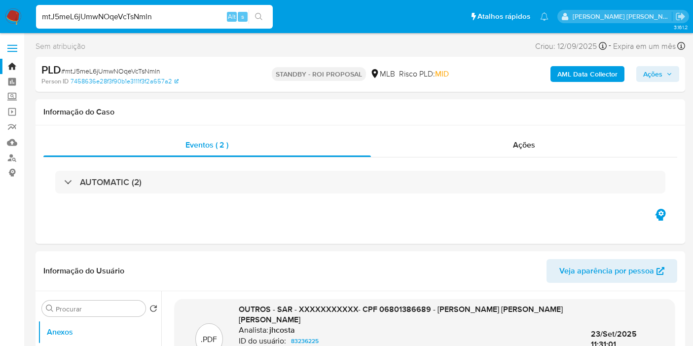
select select "10"
click at [132, 21] on input "mtJ5meL6jUmwNOqeVcTsNmln" at bounding box center [154, 16] width 237 height 13
type input "tCni9dCFzqjCRUPvj2k32hfQ"
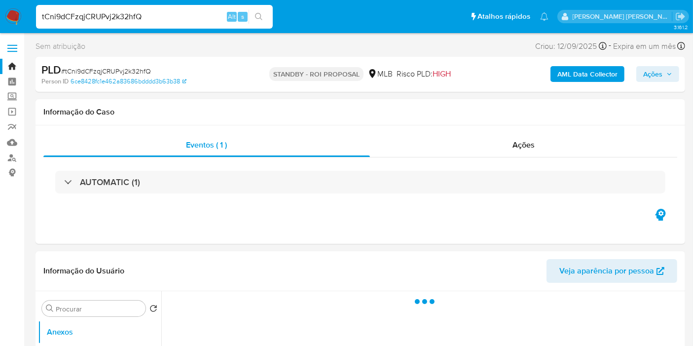
select select "10"
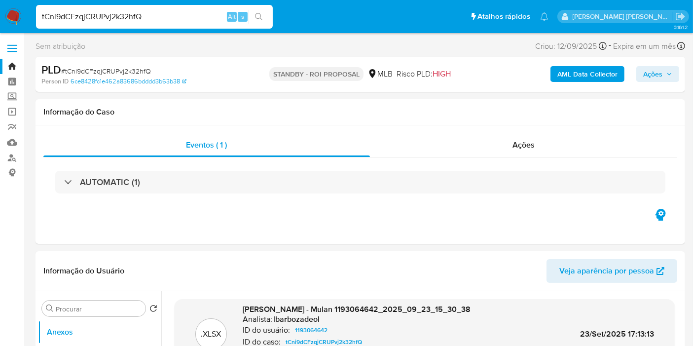
click at [172, 7] on div "tCni9dCFzqjCRUPvj2k32hfQ Alt s" at bounding box center [154, 17] width 237 height 24
click at [171, 10] on input "tCni9dCFzqjCRUPvj2k32hfQ" at bounding box center [154, 16] width 237 height 13
paste input "ztP12sPCBwj18eZEZwzvJh8S"
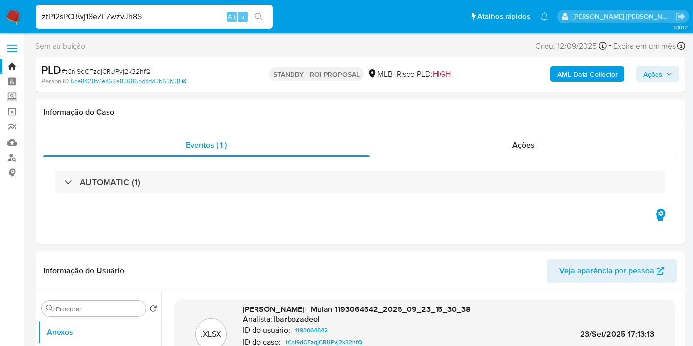
type input "ztP12sPCBwj18eZEZwzvJh8S"
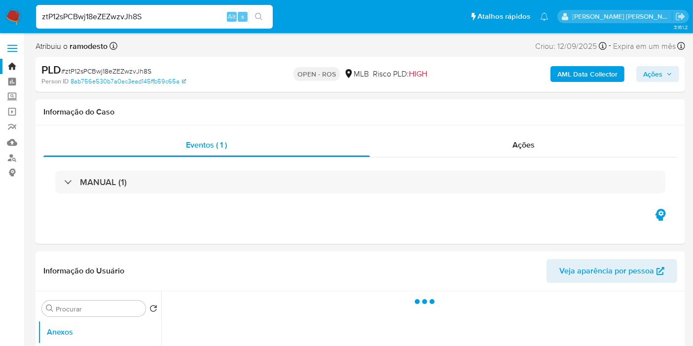
select select "10"
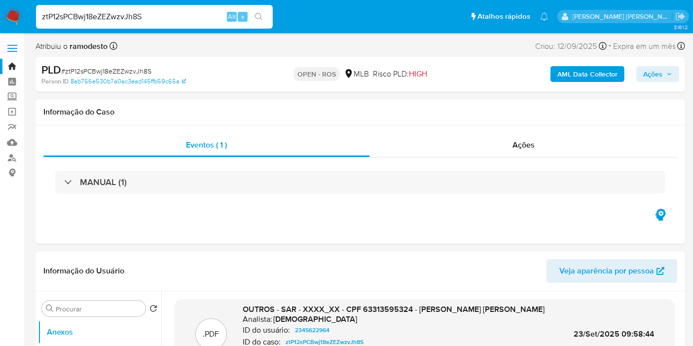
click at [138, 19] on input "ztP12sPCBwj18eZEZwzvJh8S" at bounding box center [154, 16] width 237 height 13
paste input "LPKnDf8L0UCHylcveMpsUiXx"
type input "LPKnDf8L0UCHylcveMpsUiXx"
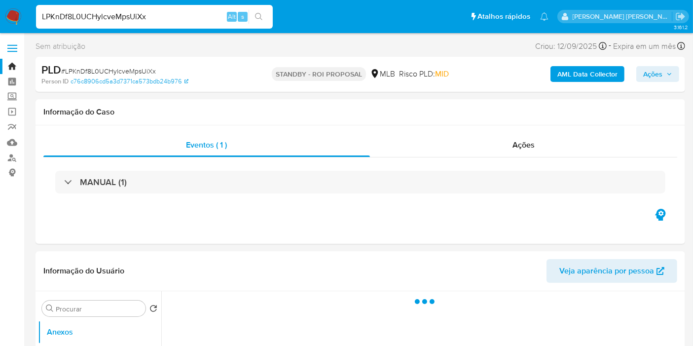
select select "10"
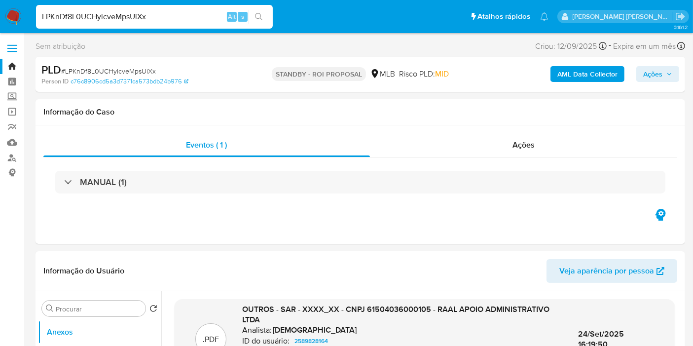
click at [205, 13] on input "LPKnDf8L0UCHylcveMpsUiXx" at bounding box center [154, 16] width 237 height 13
paste input "ahpvXebf98knNLqE7AJkzge1"
type input "ahpvXebf98knNLqE7AJkzge1"
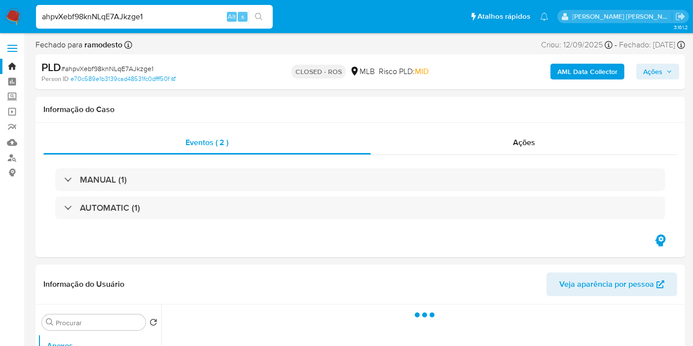
select select "10"
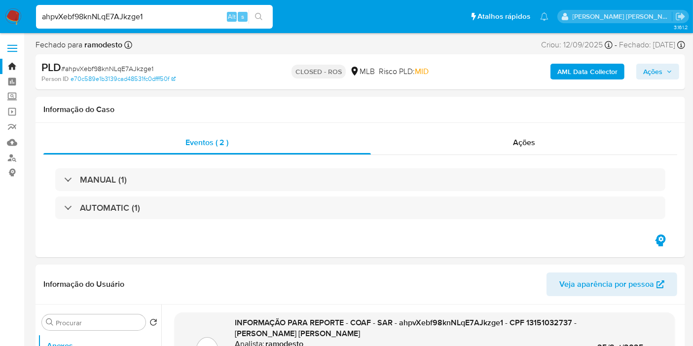
click at [202, 13] on input "ahpvXebf98knNLqE7AJkzge1" at bounding box center [154, 16] width 237 height 13
paste input "l9LYve1jDKnBAkiySVa8DvJW"
type input "l9LYve1jDKnBAkiySVa8DvJW"
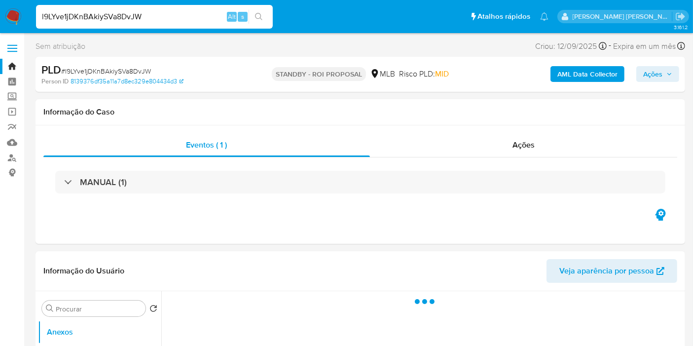
select select "10"
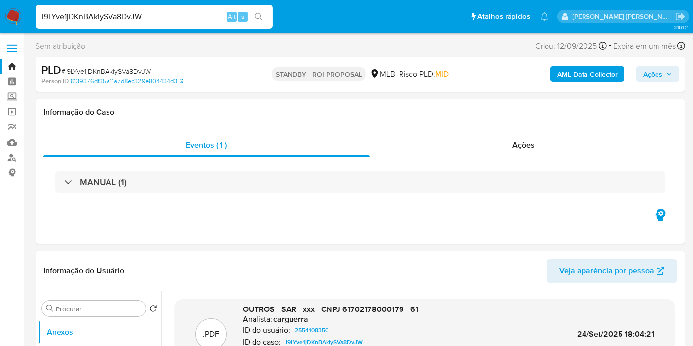
click at [130, 20] on input "l9LYve1jDKnBAkiySVa8DvJW" at bounding box center [154, 16] width 237 height 13
paste input "f20hQ5NSehyg9wVEcZF6s1Ry"
type input "f20hQ5NSehyg9wVEcZF6s1Ry"
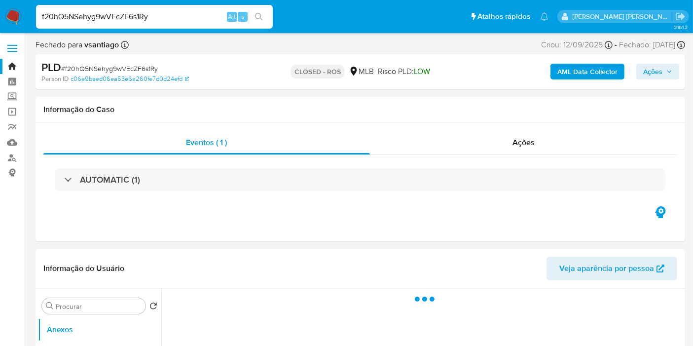
select select "10"
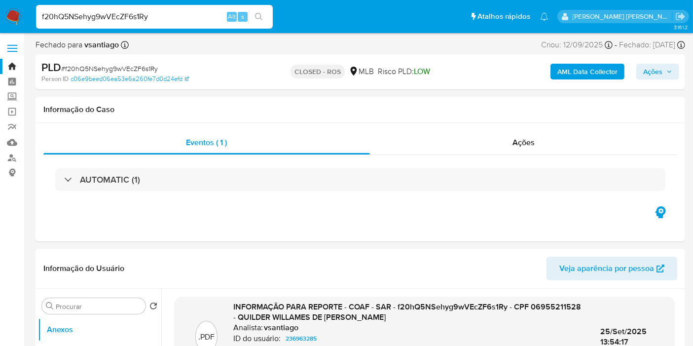
click at [185, 12] on input "f20hQ5NSehyg9wVEcZF6s1Ry" at bounding box center [154, 16] width 237 height 13
paste input "jVKS2xSquGa4Nh9WCnv3Ebkp"
type input "jVKS2xSquGa4Nh9WCnv3Ebkp"
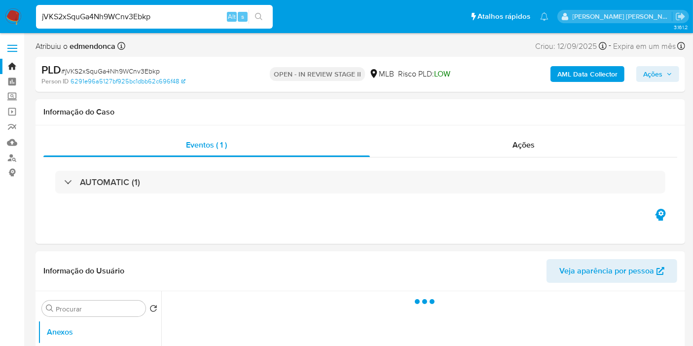
select select "10"
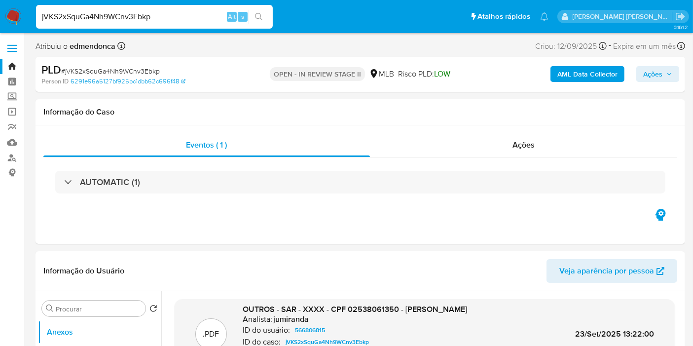
click at [209, 17] on input "jVKS2xSquGa4Nh9WCnv3Ebkp" at bounding box center [154, 16] width 237 height 13
paste input "b7FQroUkaXEw4nKXIFs0xBy1"
type input "b7FQroUkaXEw4nKXIFs0xBy1"
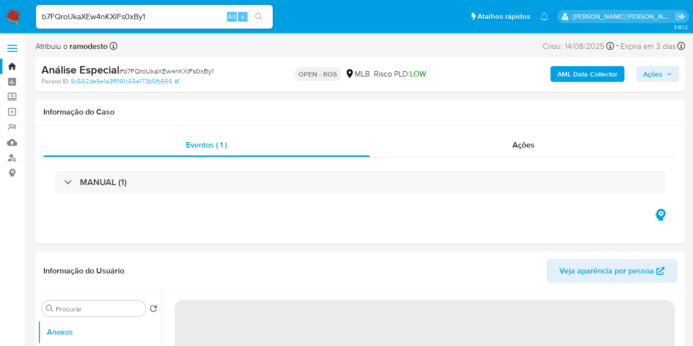
select select "10"
click at [205, 19] on input "b7FQroUkaXEw4nKXIFs0xBy1" at bounding box center [154, 16] width 237 height 13
paste input "1waITDuJQo7xKpa4ydHYOx6P"
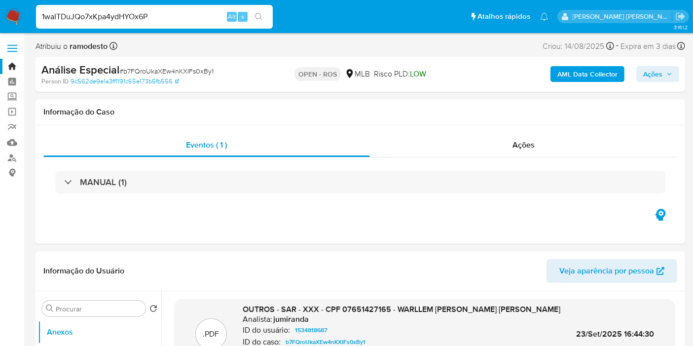
type input "1waITDuJQo7xKpa4ydHYOx6P"
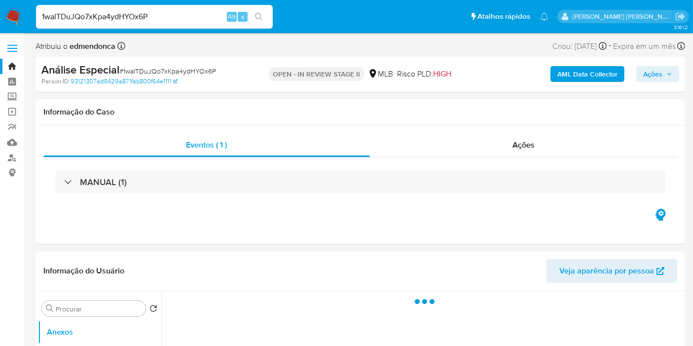
select select "10"
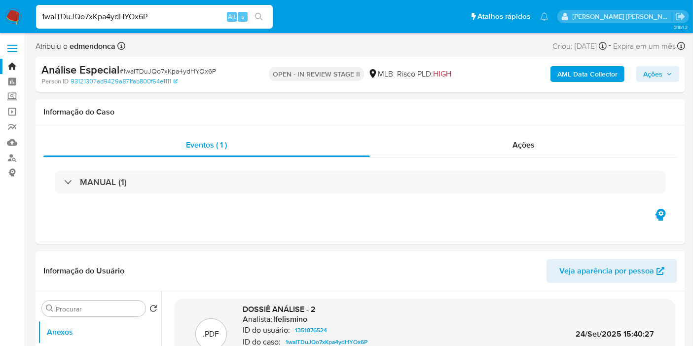
click at [215, 18] on input "1waITDuJQo7xKpa4ydHYOx6P" at bounding box center [154, 16] width 237 height 13
paste input "SCEu4QAk4szmkd5TBdcU16Jq"
type input "SCEu4QAk4szmkd5TBdcU16Jq"
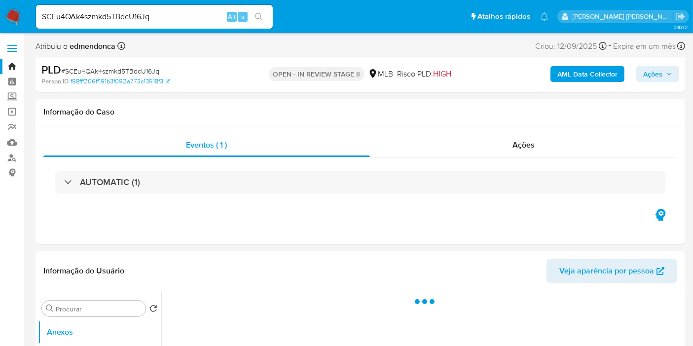
select select "10"
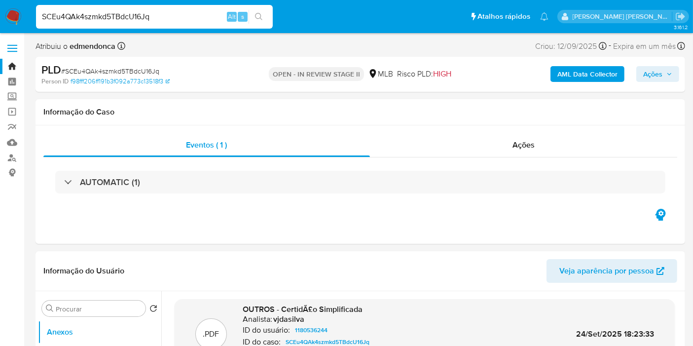
click at [194, 21] on input "SCEu4QAk4szmkd5TBdcU16Jq" at bounding box center [154, 16] width 237 height 13
paste input "KAgH1ICMKrF51pq9aVnPd8TD"
type input "KAgH1ICMKrF51pq9aVnPd8TD"
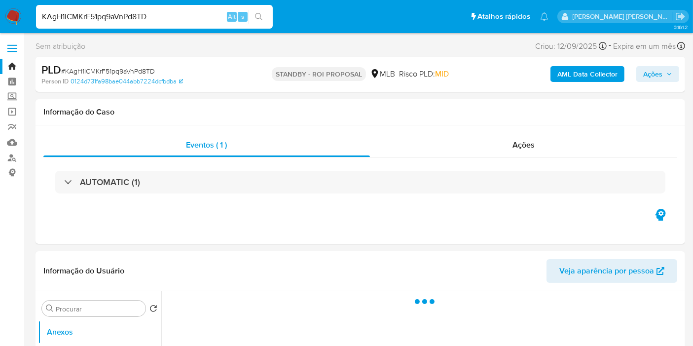
select select "10"
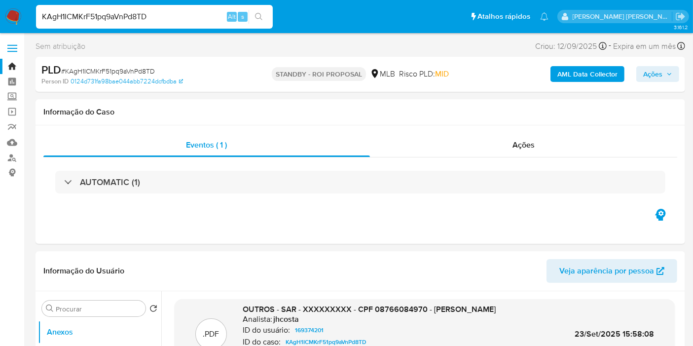
click at [197, 17] on input "KAgH1ICMKrF51pq9aVnPd8TD" at bounding box center [154, 16] width 237 height 13
paste input "0erfPntCOEp5vQMmByOUwmxa"
type input "0erfPntCOEp5vQMmByOUwmxa"
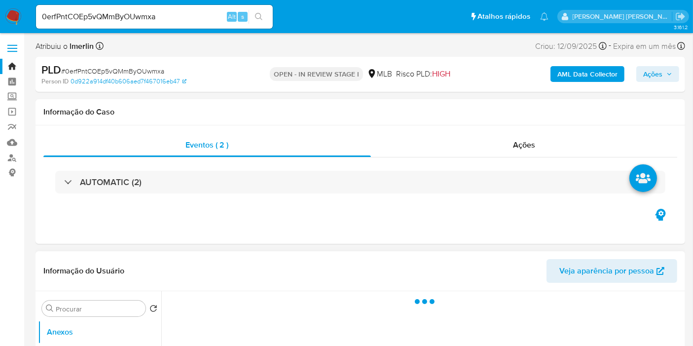
select select "10"
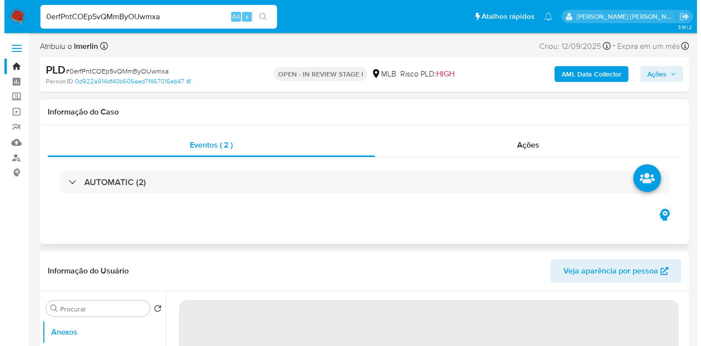
scroll to position [164, 0]
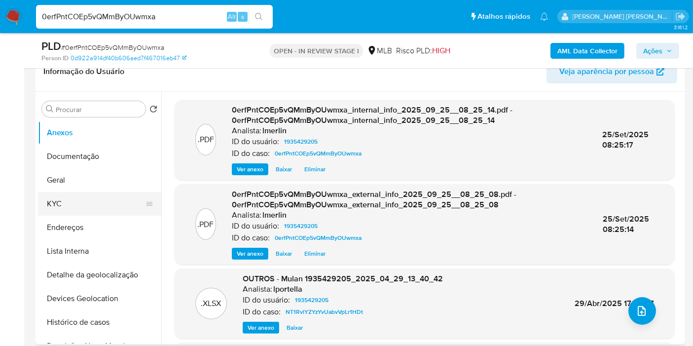
click at [83, 207] on button "KYC" at bounding box center [95, 204] width 115 height 24
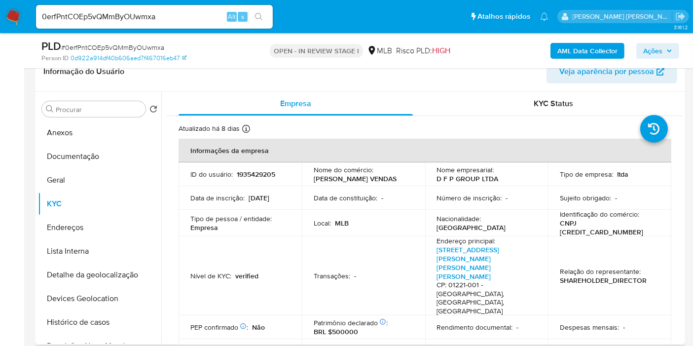
click at [619, 229] on p "CNPJ [CREDIT_CARD_NUMBER]" at bounding box center [608, 227] width 96 height 18
copy p "[CREDIT_CARD_NUMBER]"
click at [76, 313] on button "Histórico de casos" at bounding box center [95, 322] width 115 height 24
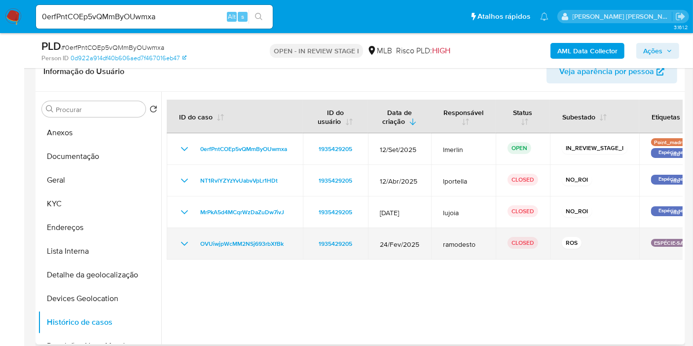
click at [186, 244] on icon "Mostrar/Ocultar" at bounding box center [184, 244] width 12 height 12
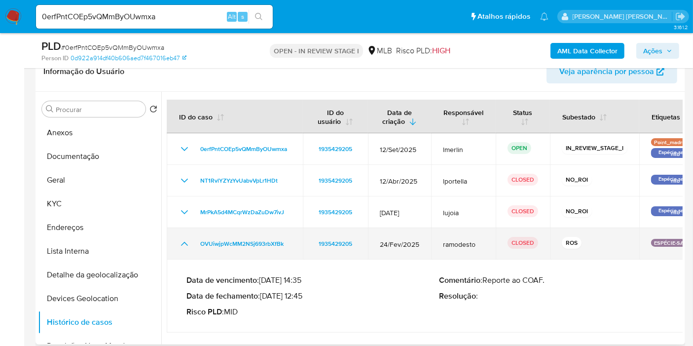
click at [186, 244] on icon "Mostrar/Ocultar" at bounding box center [184, 244] width 7 height 4
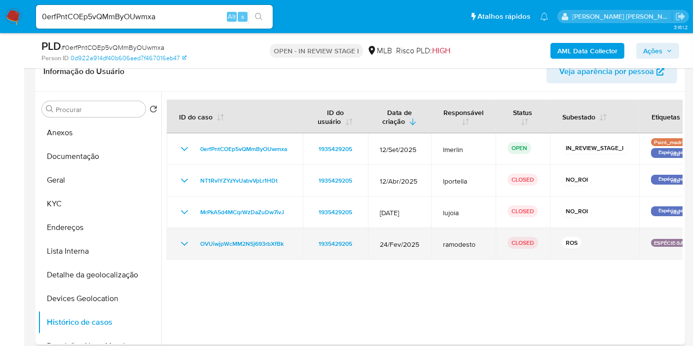
click at [186, 244] on icon "Mostrar/Ocultar" at bounding box center [184, 244] width 12 height 12
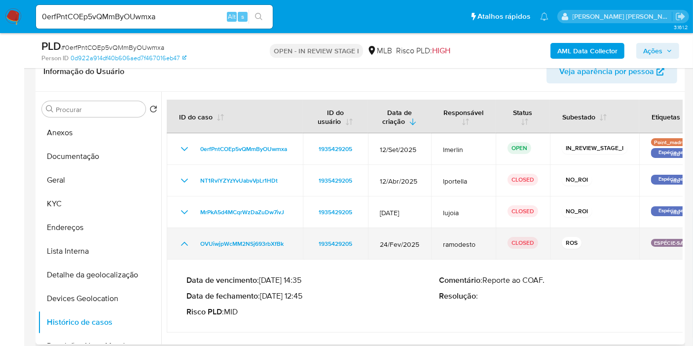
click at [183, 238] on icon "Mostrar/Ocultar" at bounding box center [184, 244] width 12 height 12
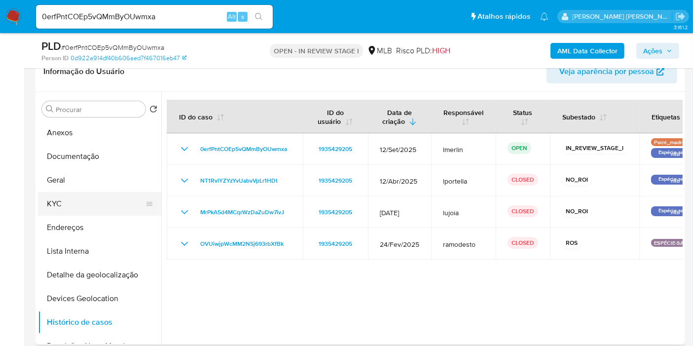
click at [83, 204] on button "KYC" at bounding box center [95, 204] width 115 height 24
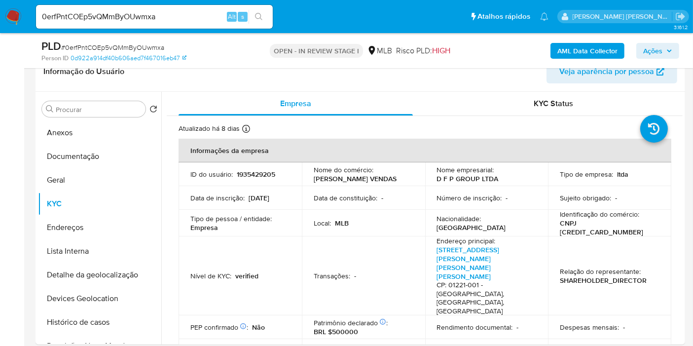
click at [569, 45] on b "AML Data Collector" at bounding box center [587, 51] width 60 height 16
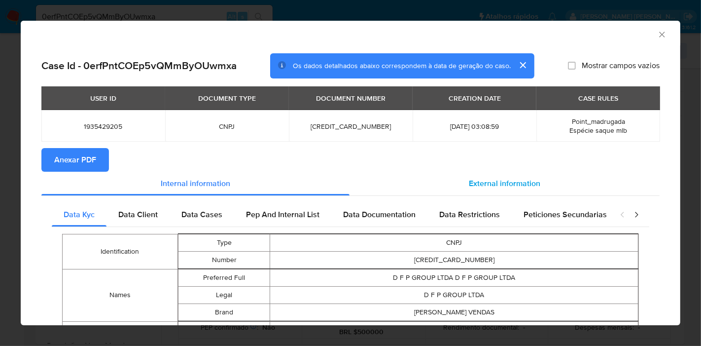
click at [482, 180] on span "External information" at bounding box center [504, 183] width 71 height 11
